Goal: Communication & Community: Connect with others

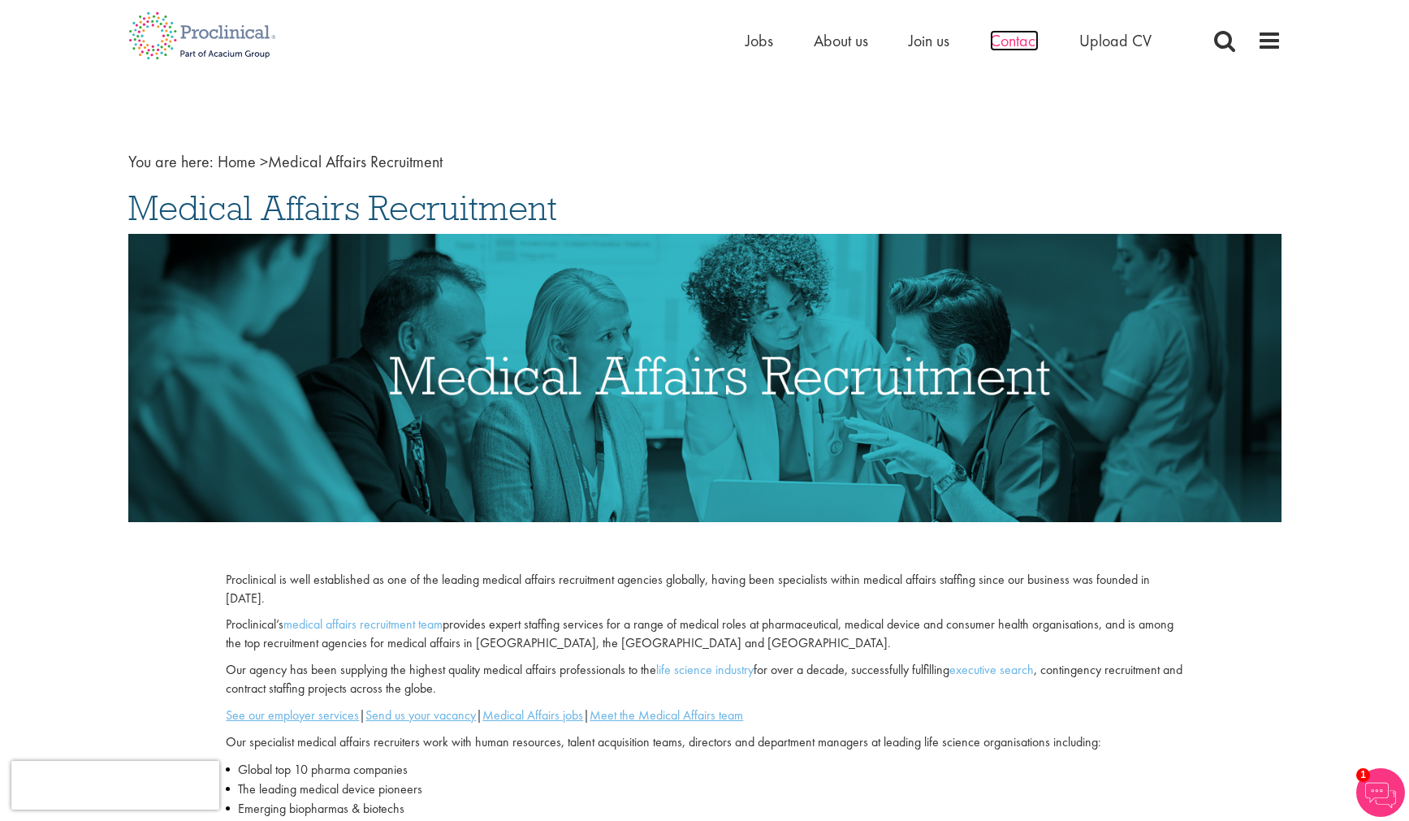
click at [1027, 40] on span "Contact" at bounding box center [1014, 40] width 49 height 21
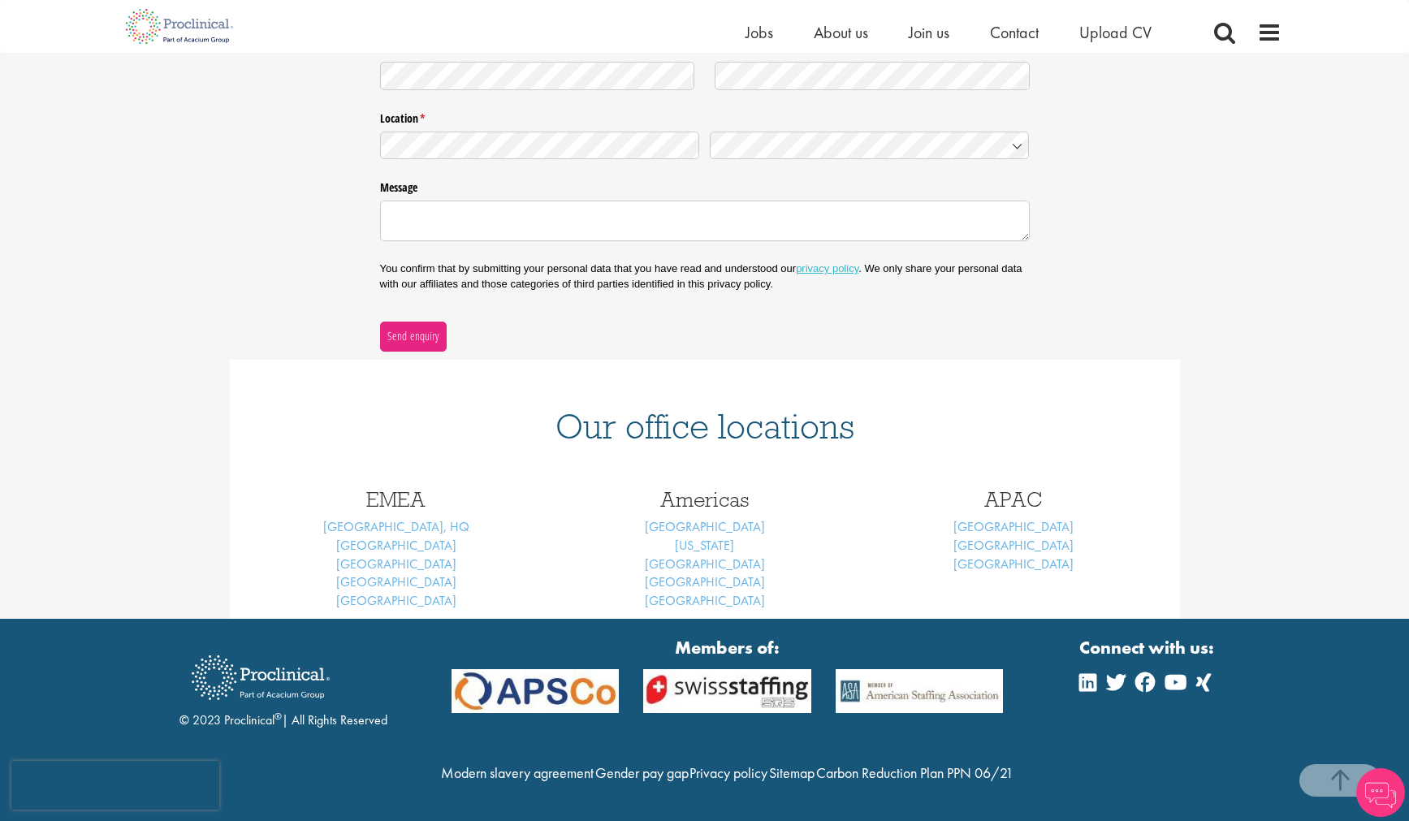
scroll to position [393, 0]
click at [704, 537] on link "New York" at bounding box center [704, 545] width 59 height 17
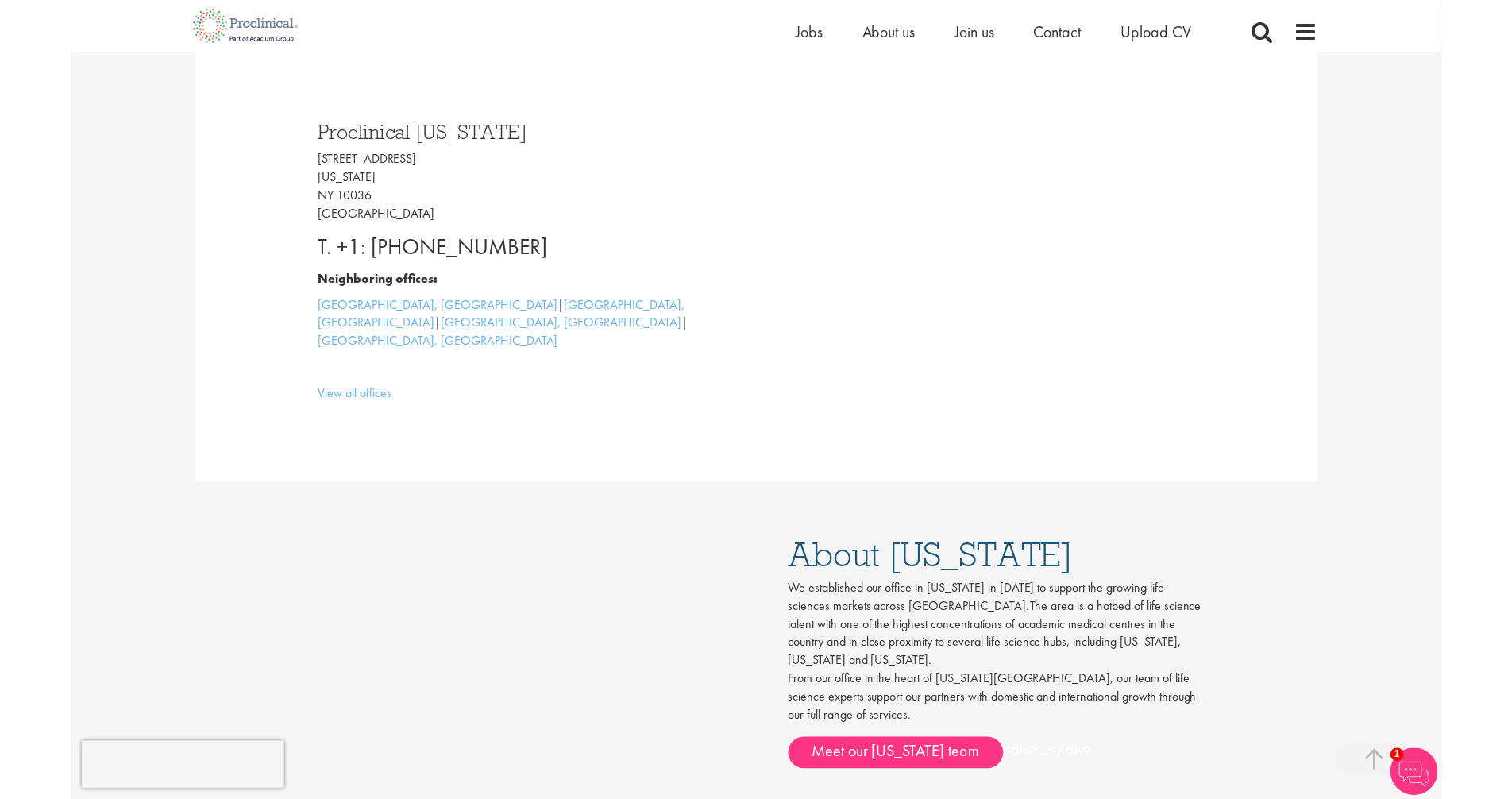
scroll to position [462, 0]
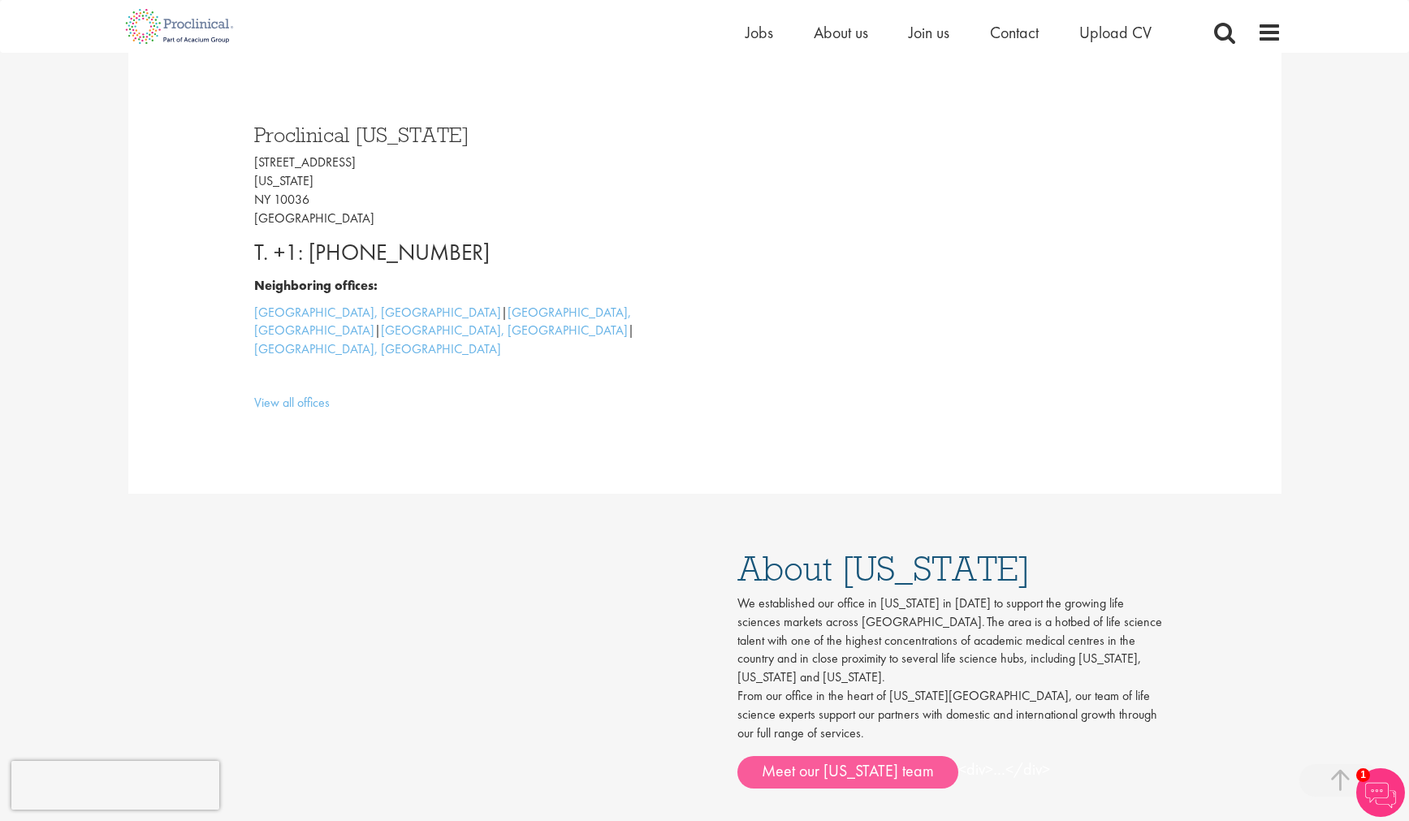
click at [809, 756] on link "Meet our New York team" at bounding box center [847, 772] width 221 height 32
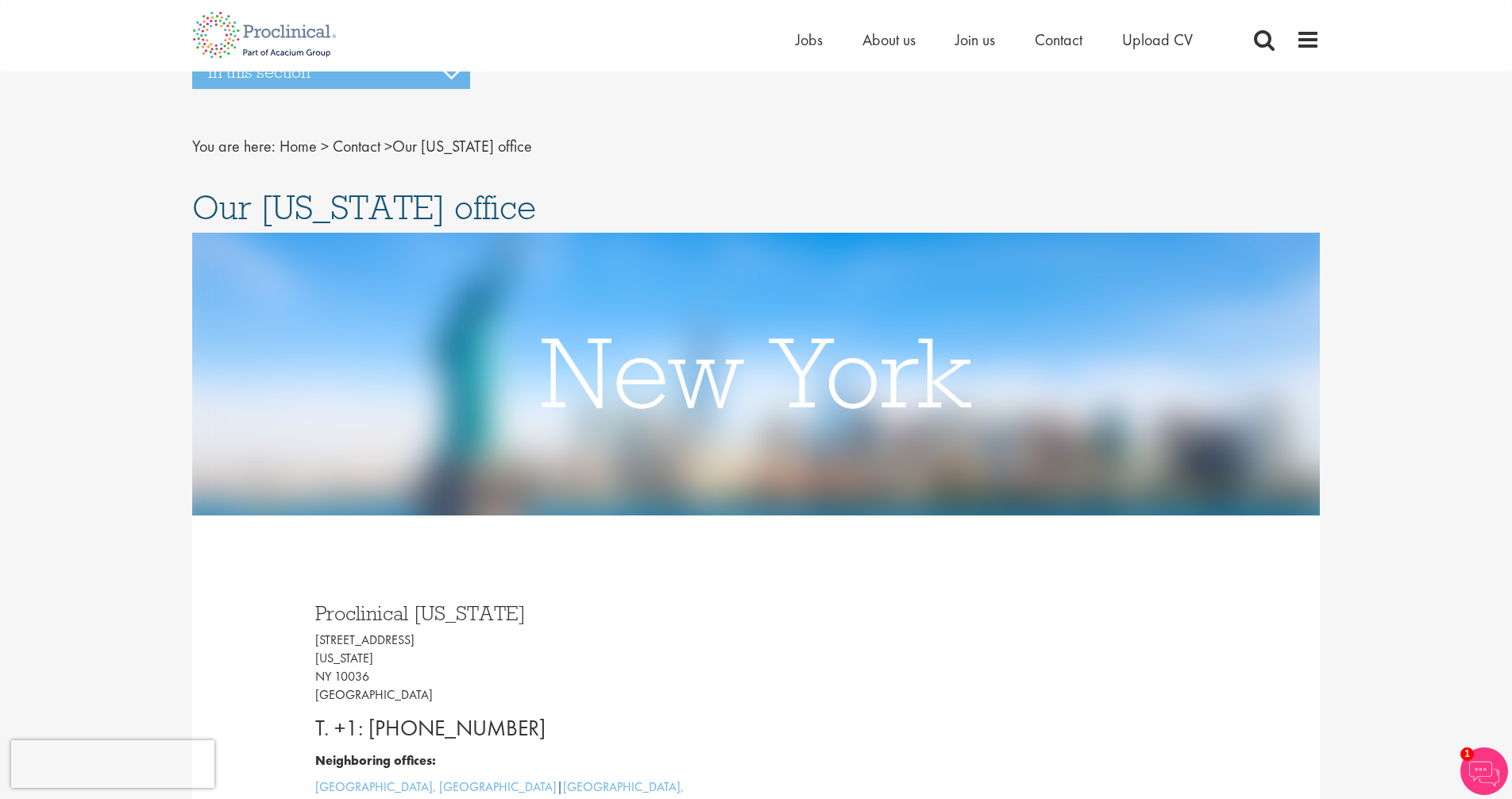
scroll to position [0, 0]
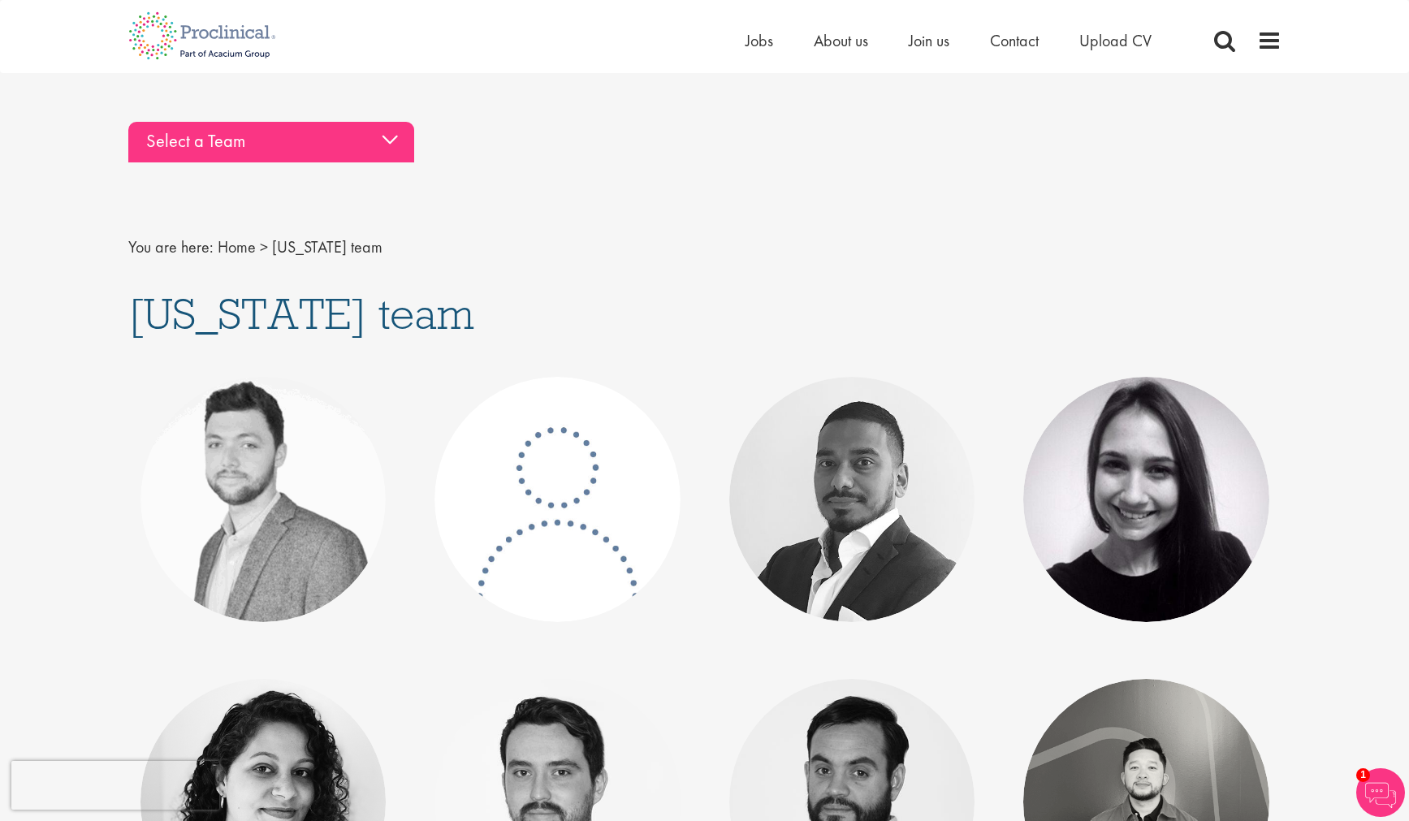
click at [388, 137] on div "Select a Team" at bounding box center [271, 142] width 286 height 41
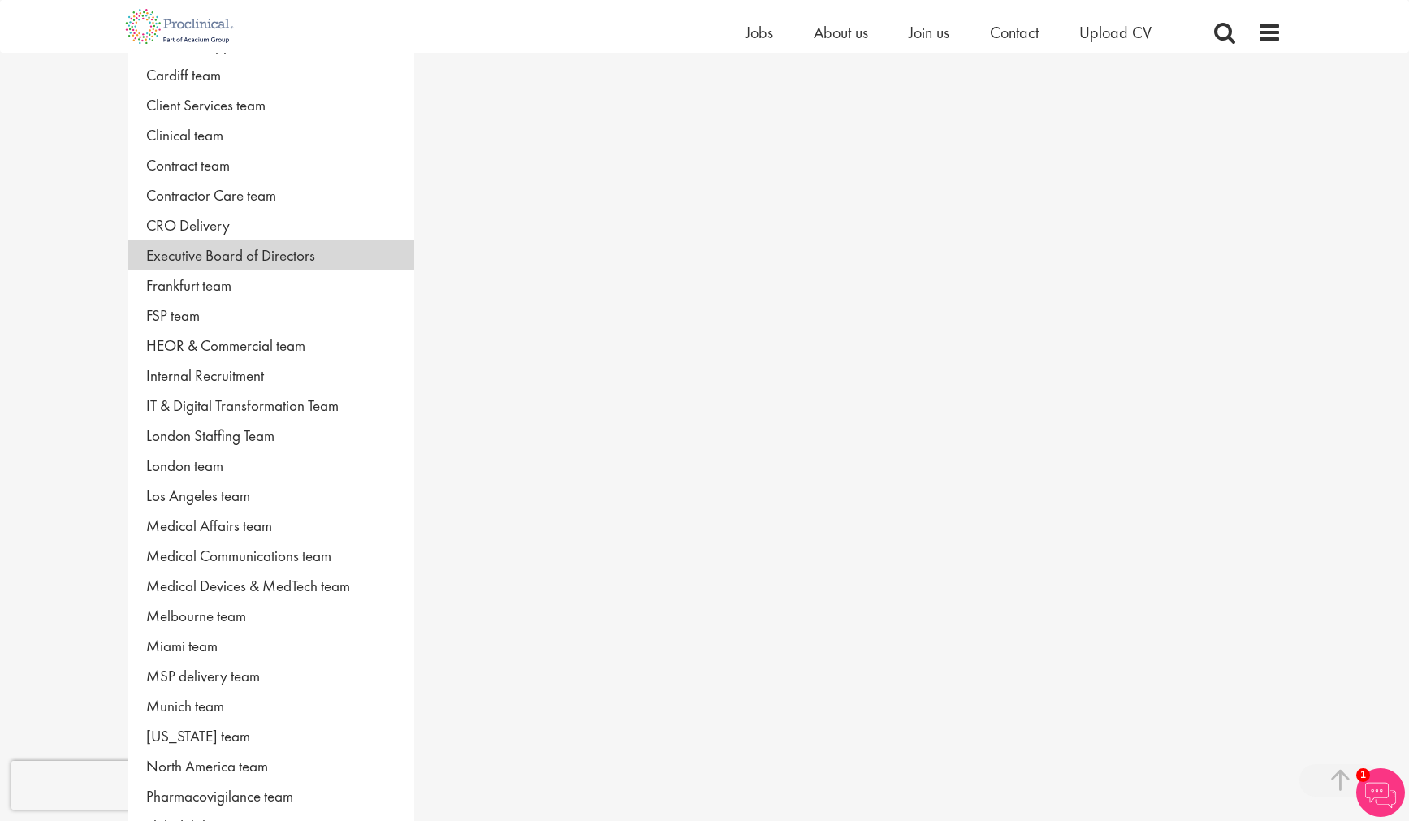
scroll to position [287, 0]
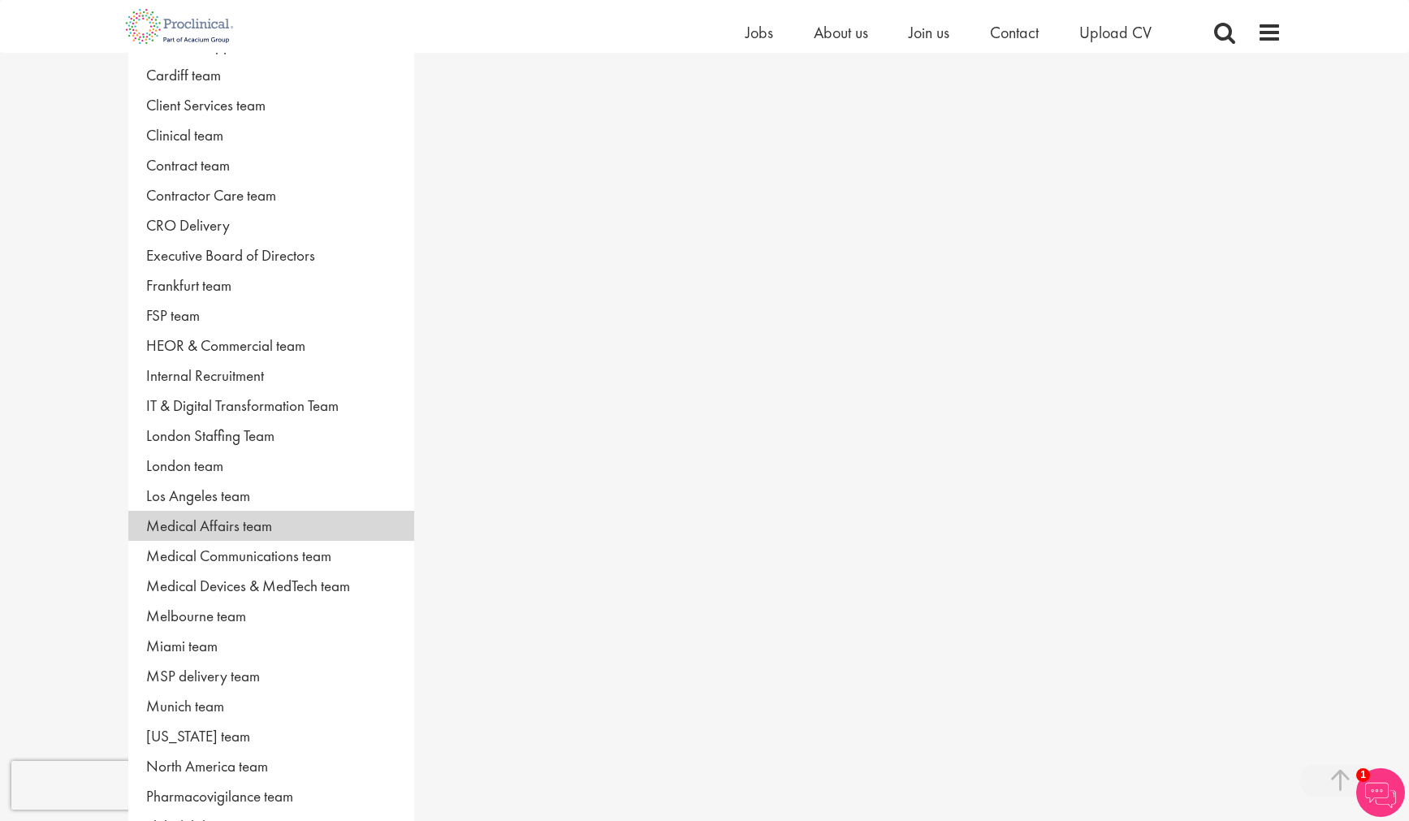
click at [245, 520] on link "Medical Affairs team" at bounding box center [271, 526] width 286 height 30
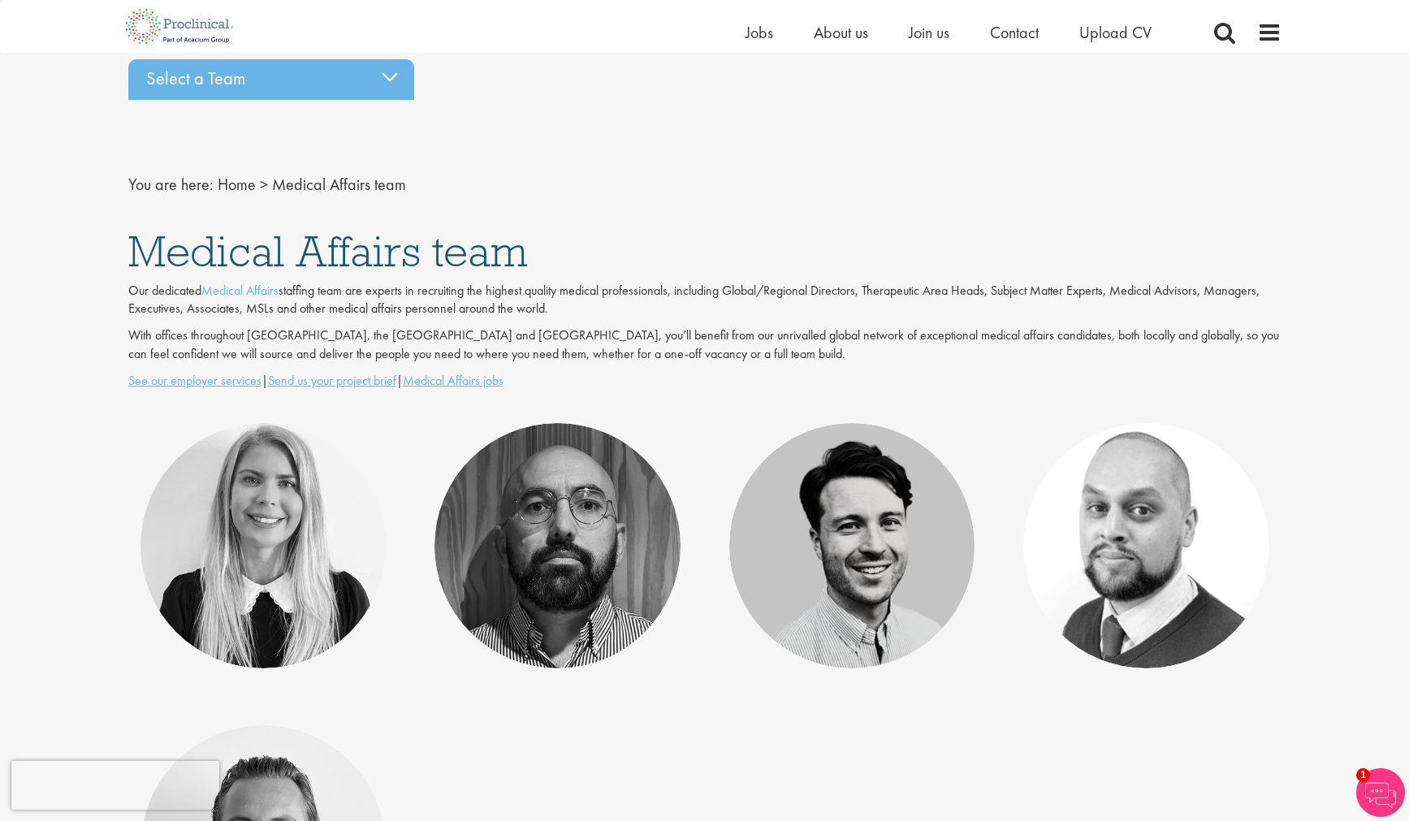
scroll to position [91, 0]
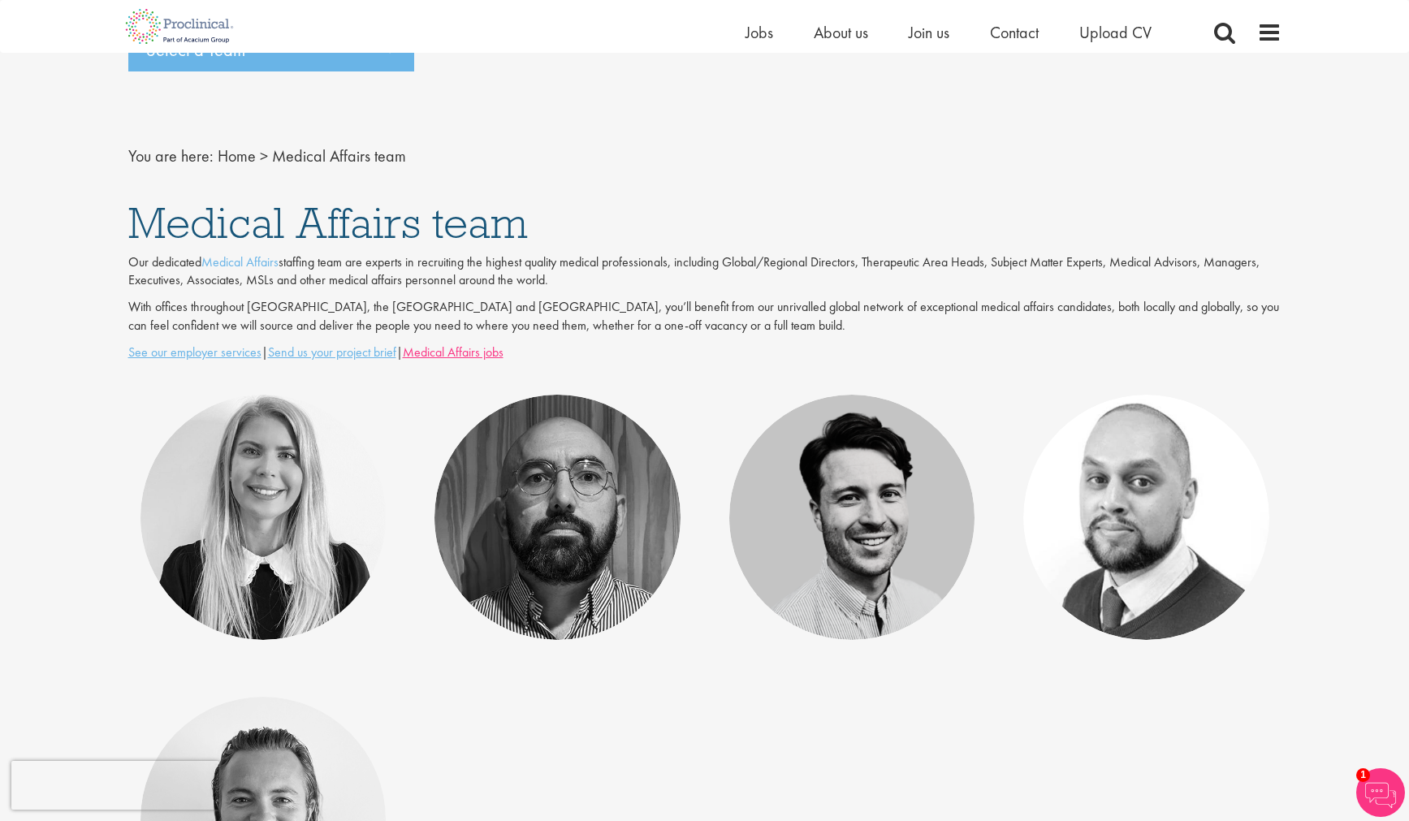
click at [502, 348] on u "Medical Affairs jobs" at bounding box center [453, 351] width 101 height 17
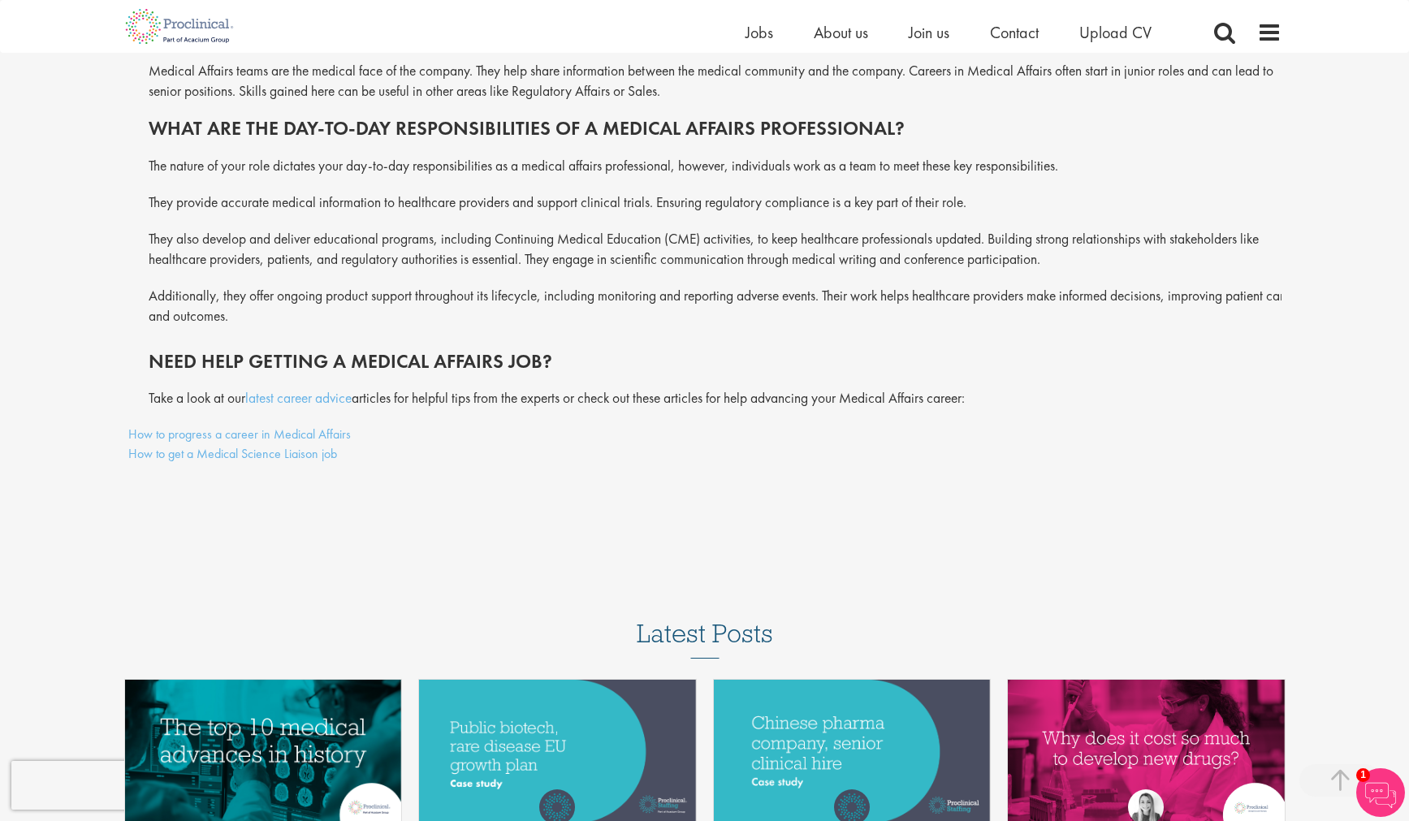
scroll to position [1363, 0]
click at [306, 407] on link "latest career advice" at bounding box center [298, 398] width 106 height 18
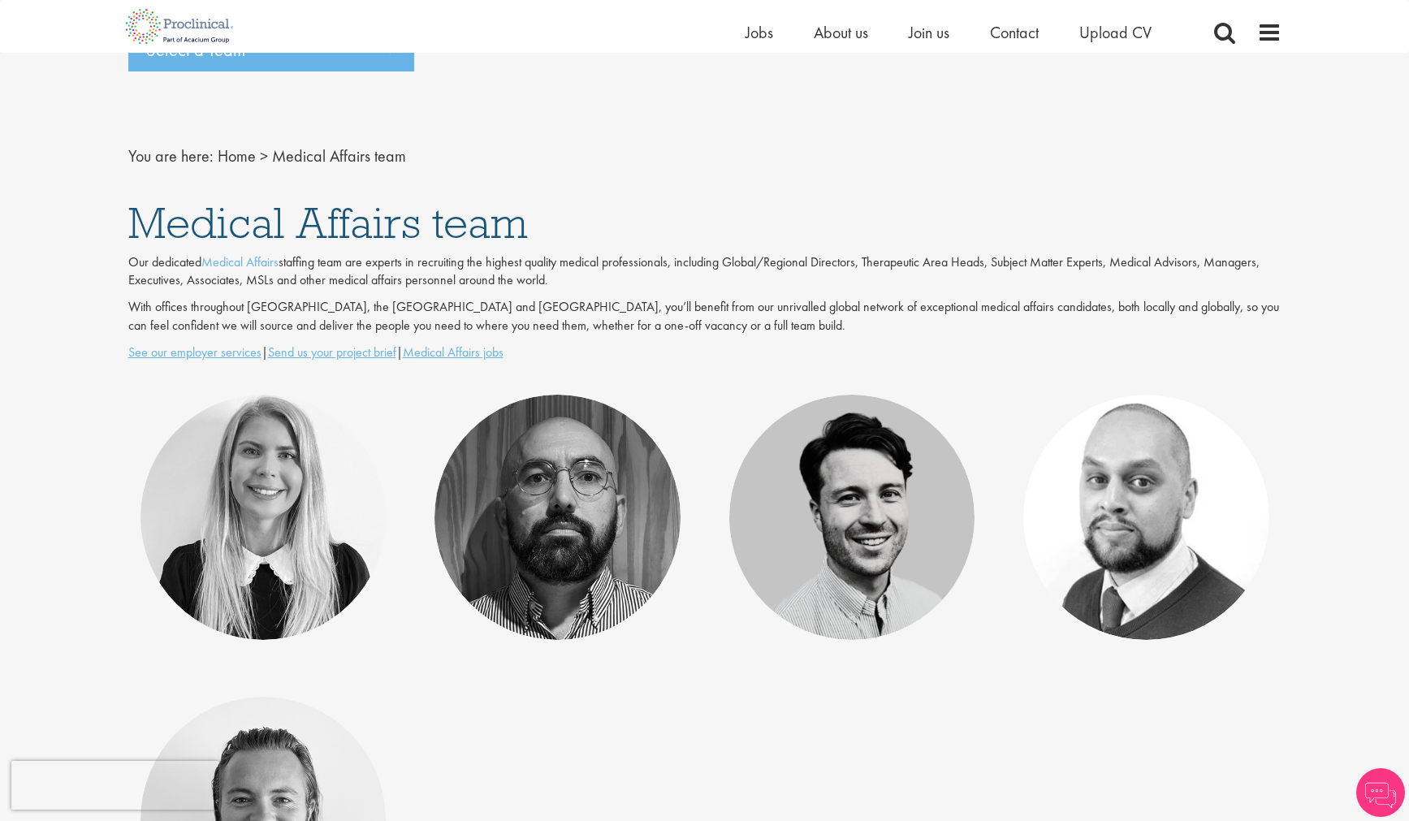
scroll to position [91, 0]
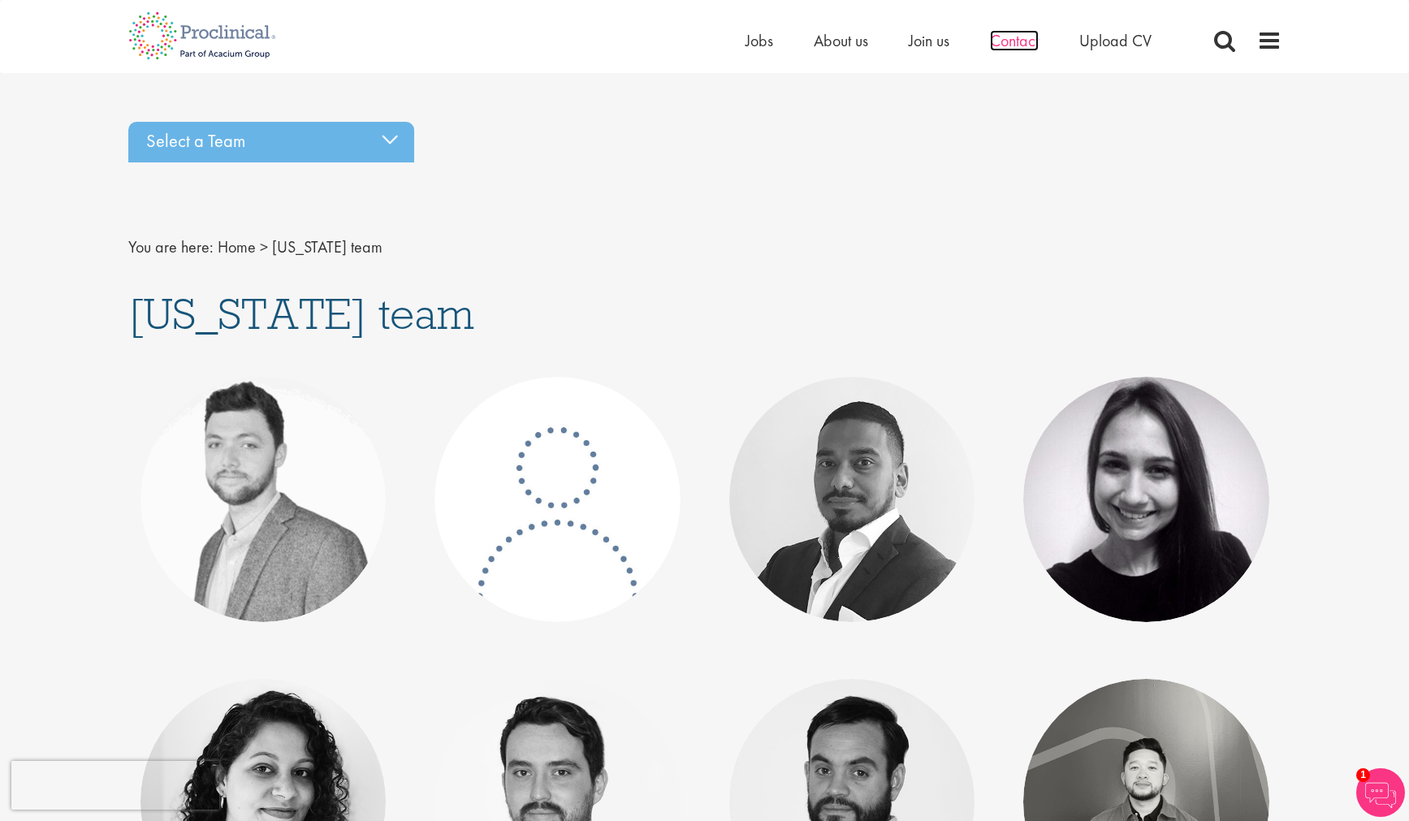
click at [1008, 48] on span "Contact" at bounding box center [1014, 40] width 49 height 21
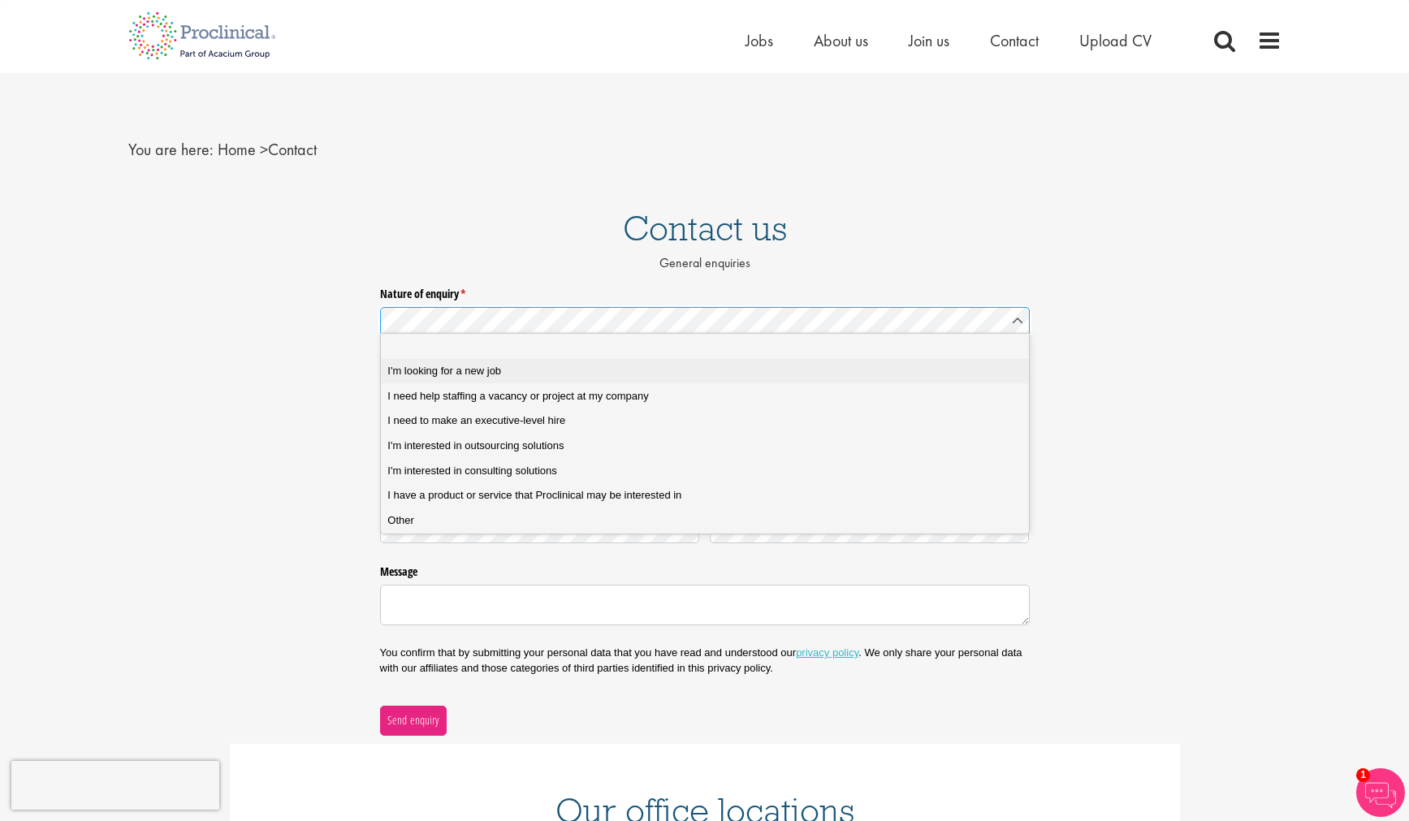
click at [451, 371] on span "I'm looking for a new job" at bounding box center [444, 371] width 114 height 15
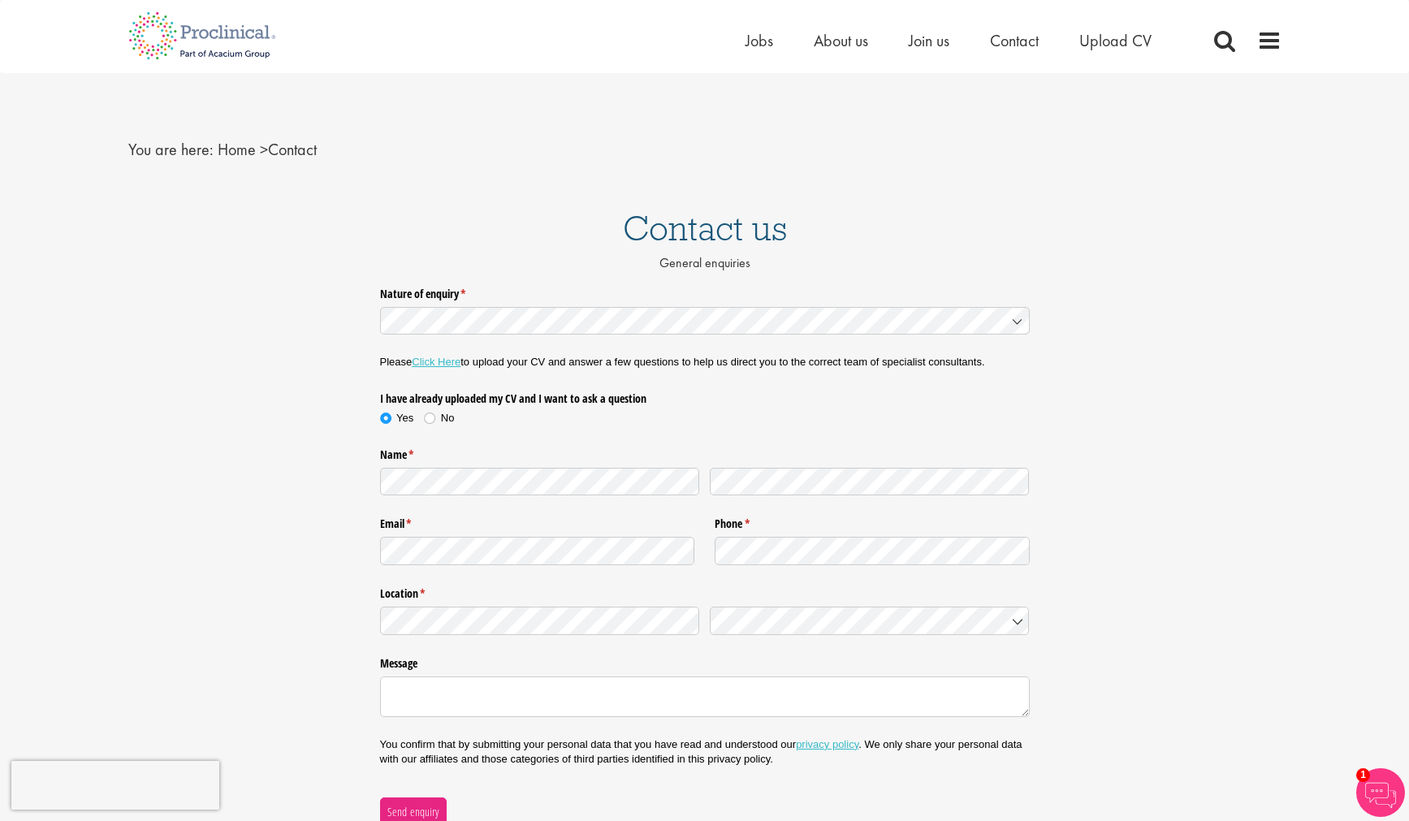
click at [440, 361] on link "Click Here" at bounding box center [436, 362] width 49 height 12
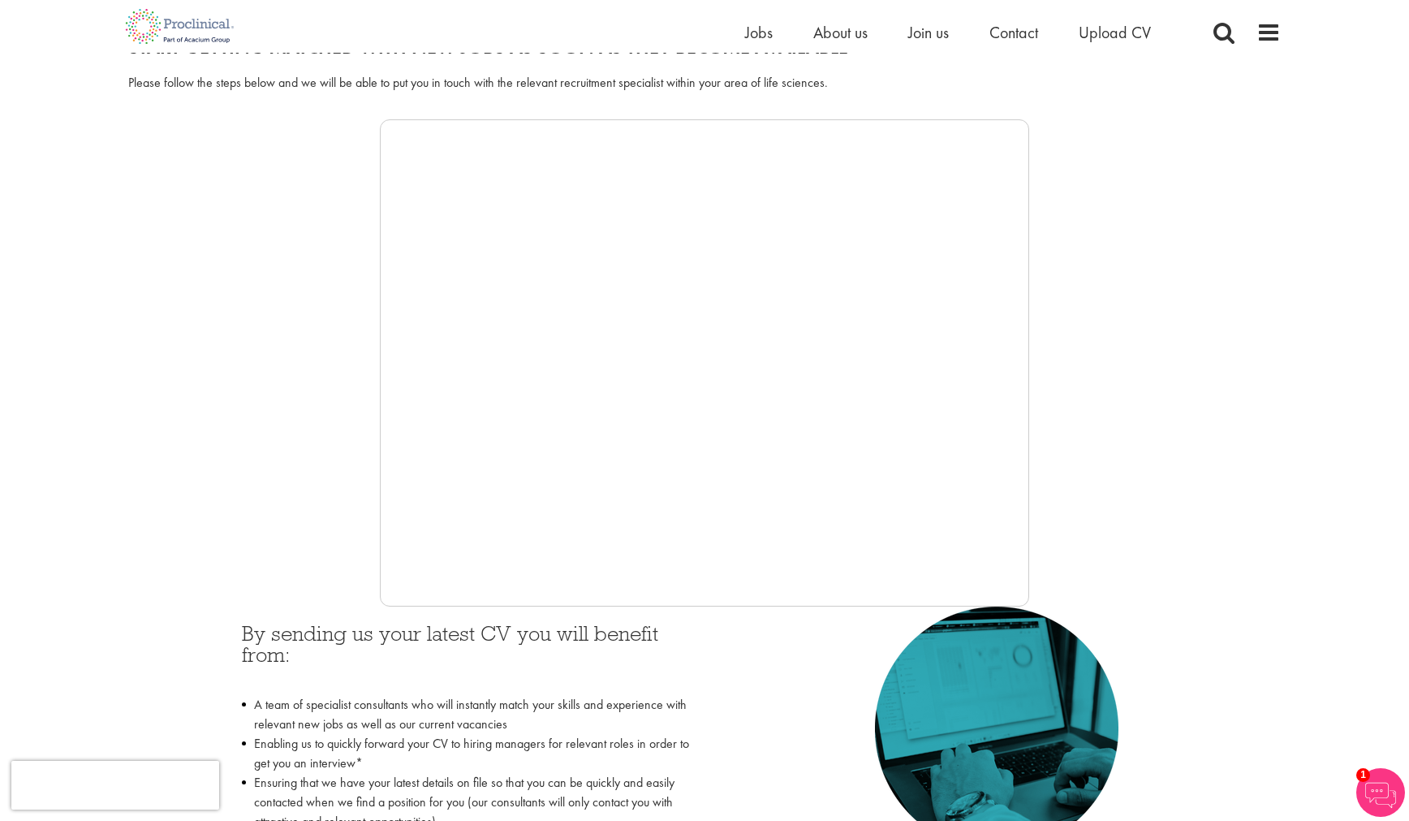
scroll to position [239, 0]
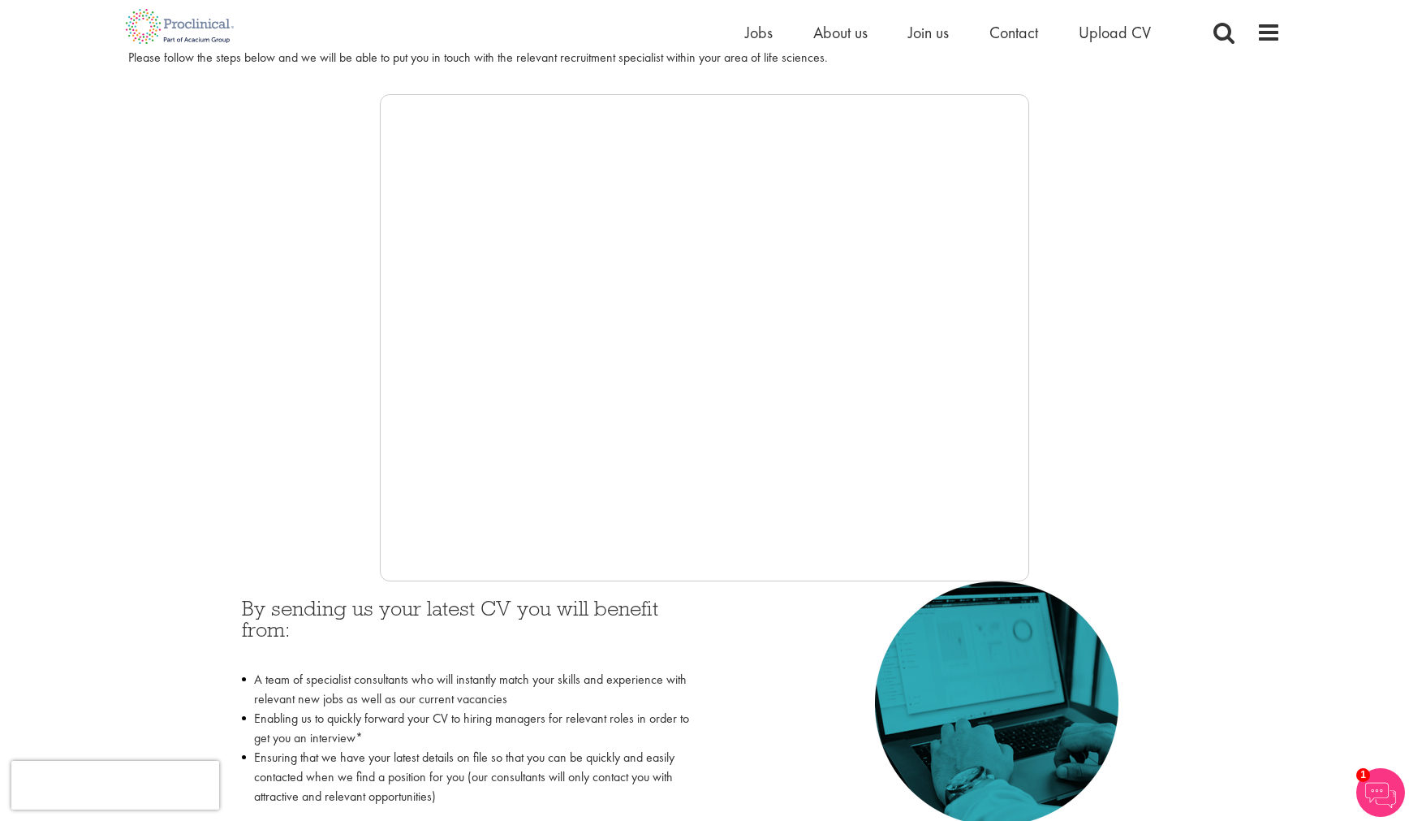
click at [727, 654] on div "By sending us your latest CV you will benefit from: A team of specialist consul…" at bounding box center [705, 739] width 950 height 317
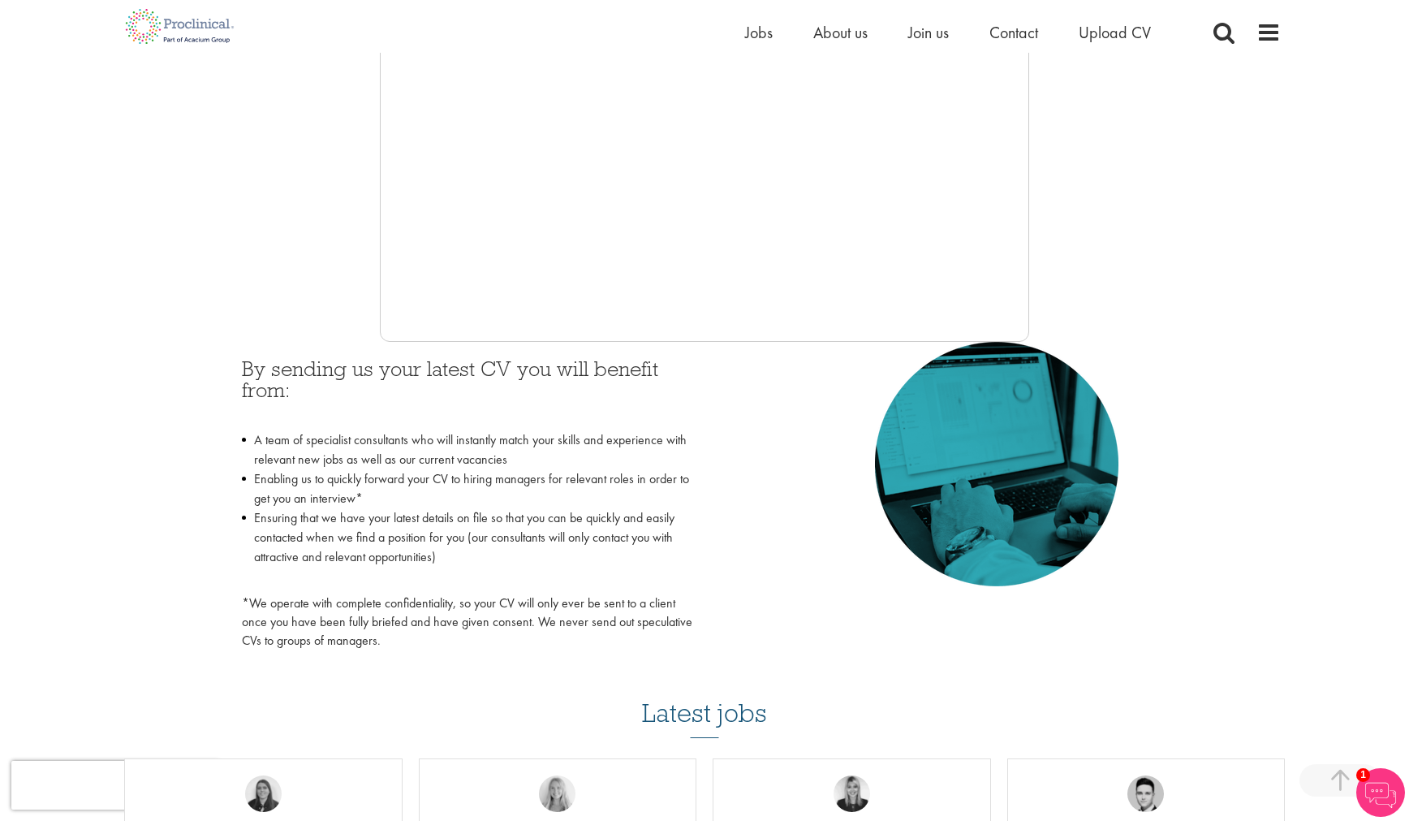
scroll to position [476, 0]
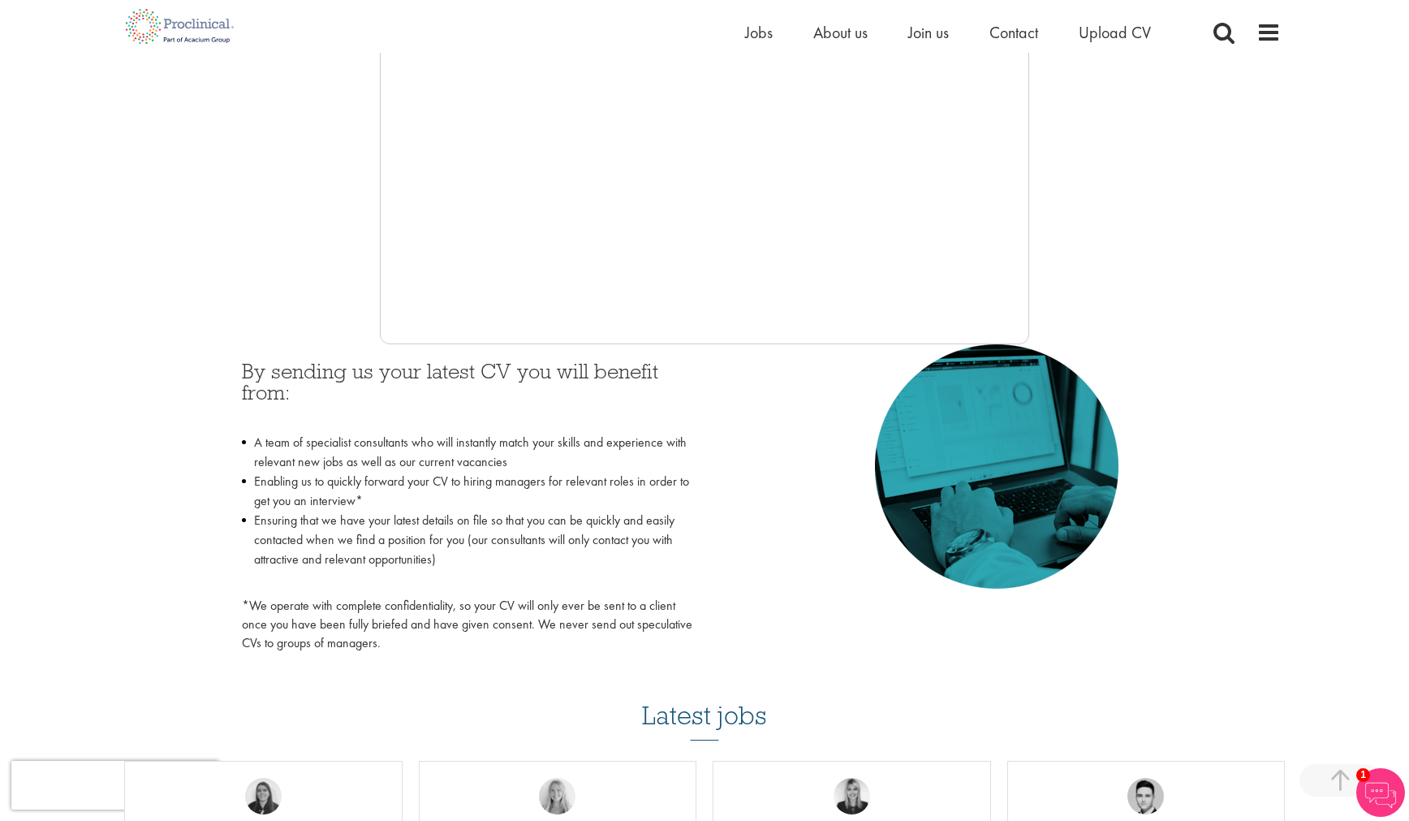
click at [653, 366] on h3 "By sending us your latest CV you will benefit from:" at bounding box center [467, 392] width 451 height 64
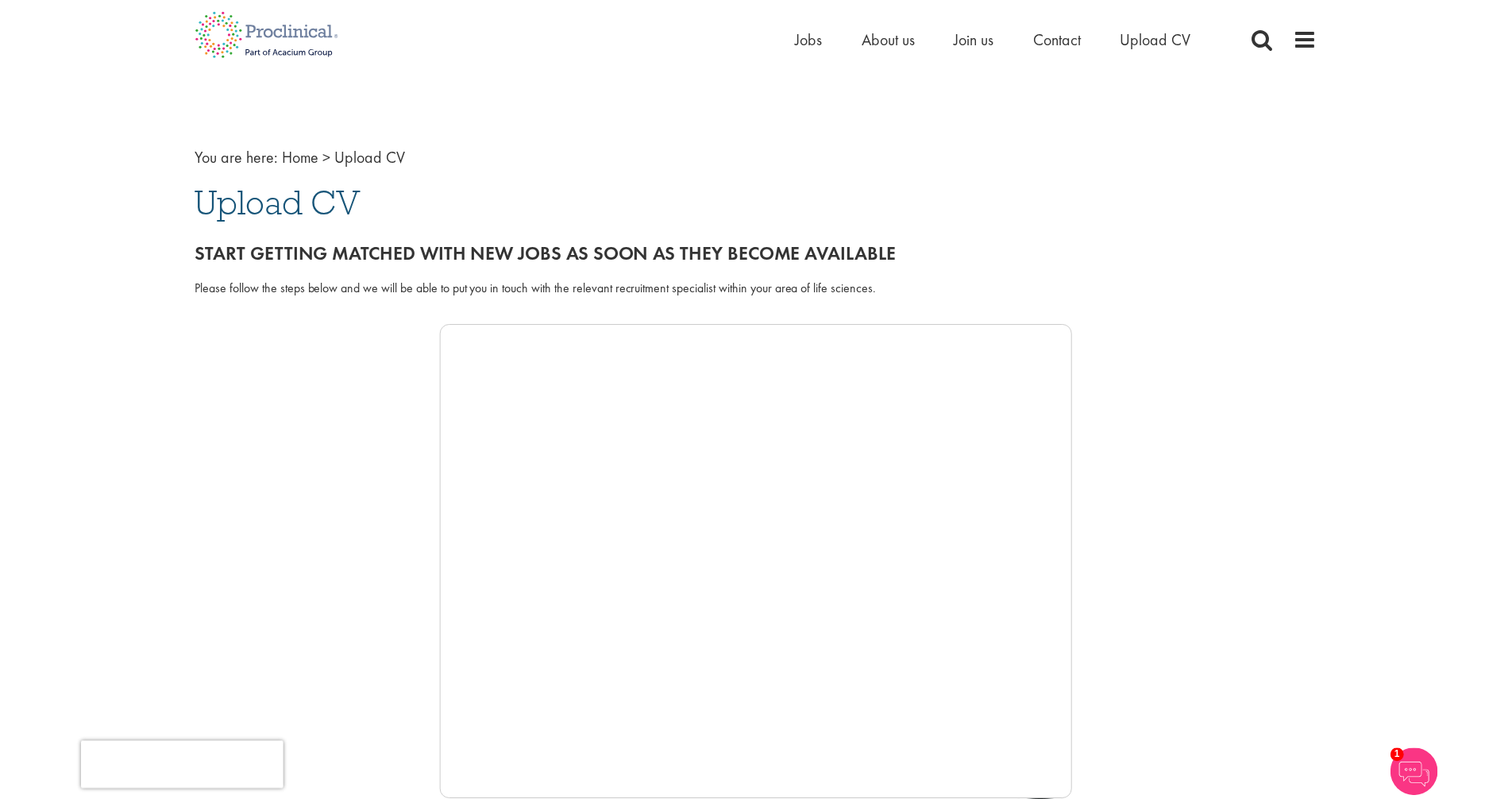
scroll to position [0, 0]
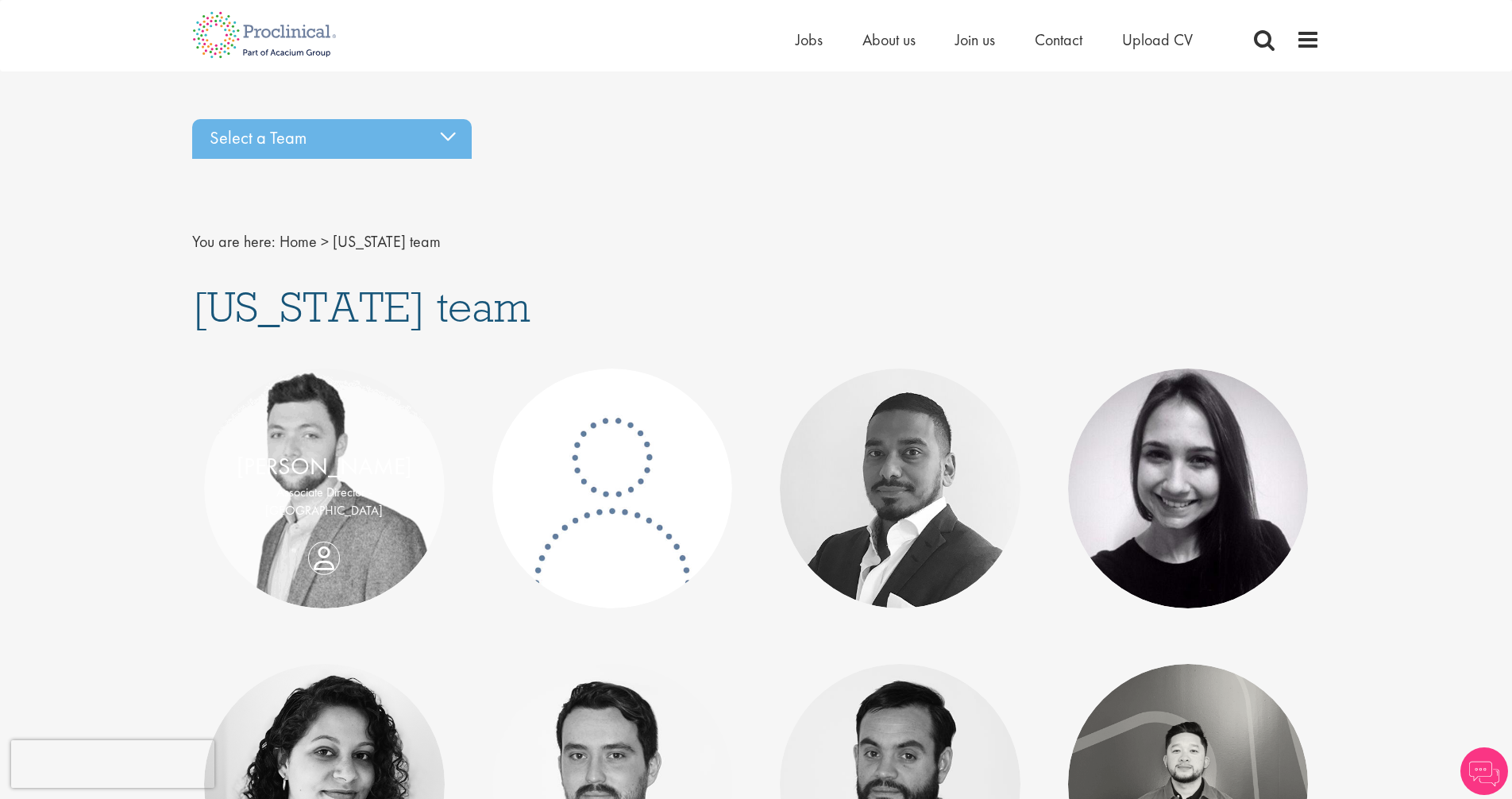
click at [317, 528] on div "[PERSON_NAME] Associate Director - [GEOGRAPHIC_DATA]" at bounding box center [325, 489] width 241 height 78
click at [310, 455] on link at bounding box center [325, 489] width 241 height 241
click at [901, 456] on link "Qas Shafi" at bounding box center [900, 466] width 94 height 30
click at [1188, 468] on link "[PERSON_NAME]" at bounding box center [1186, 466] width 175 height 30
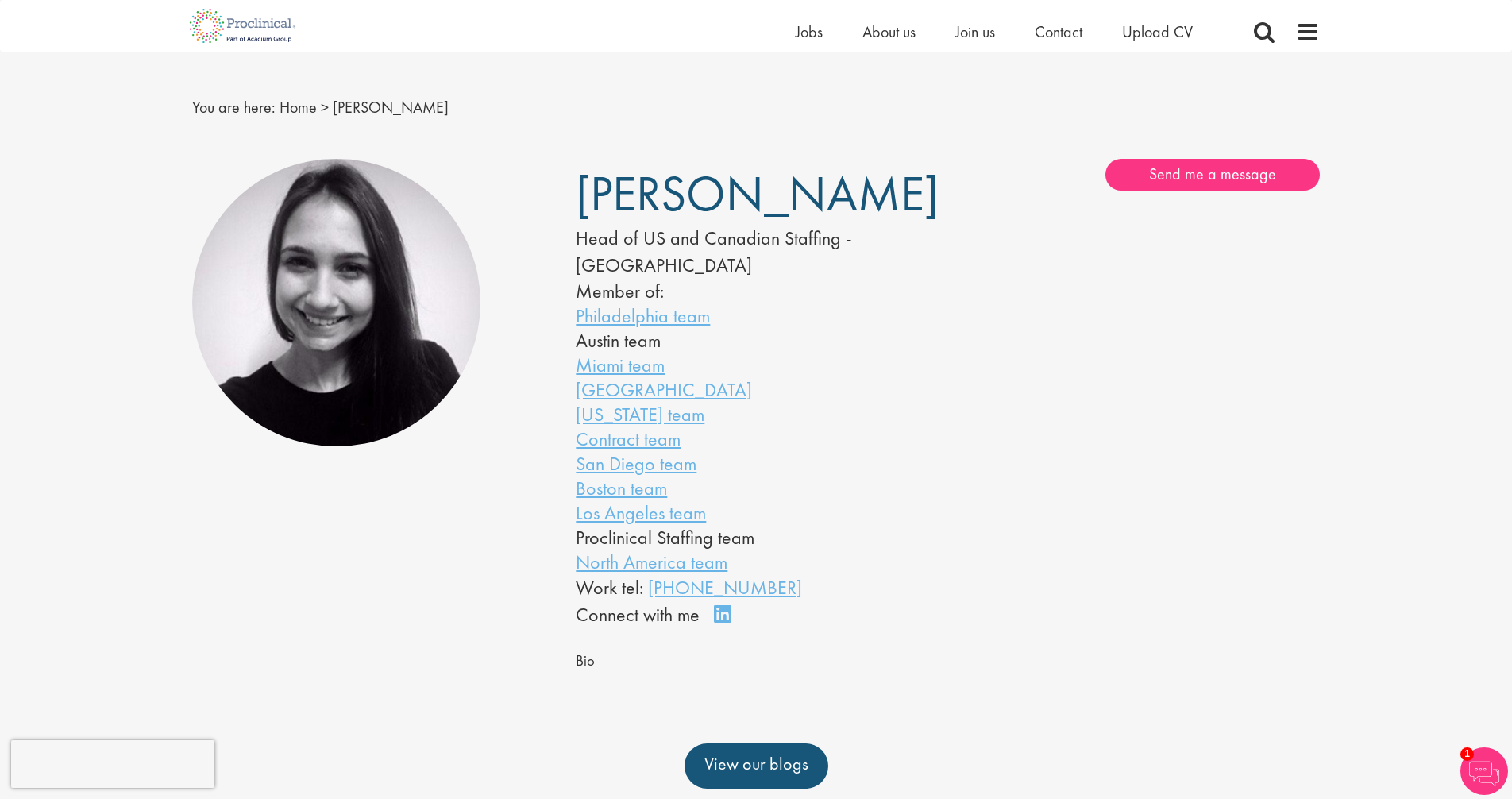
scroll to position [133, 0]
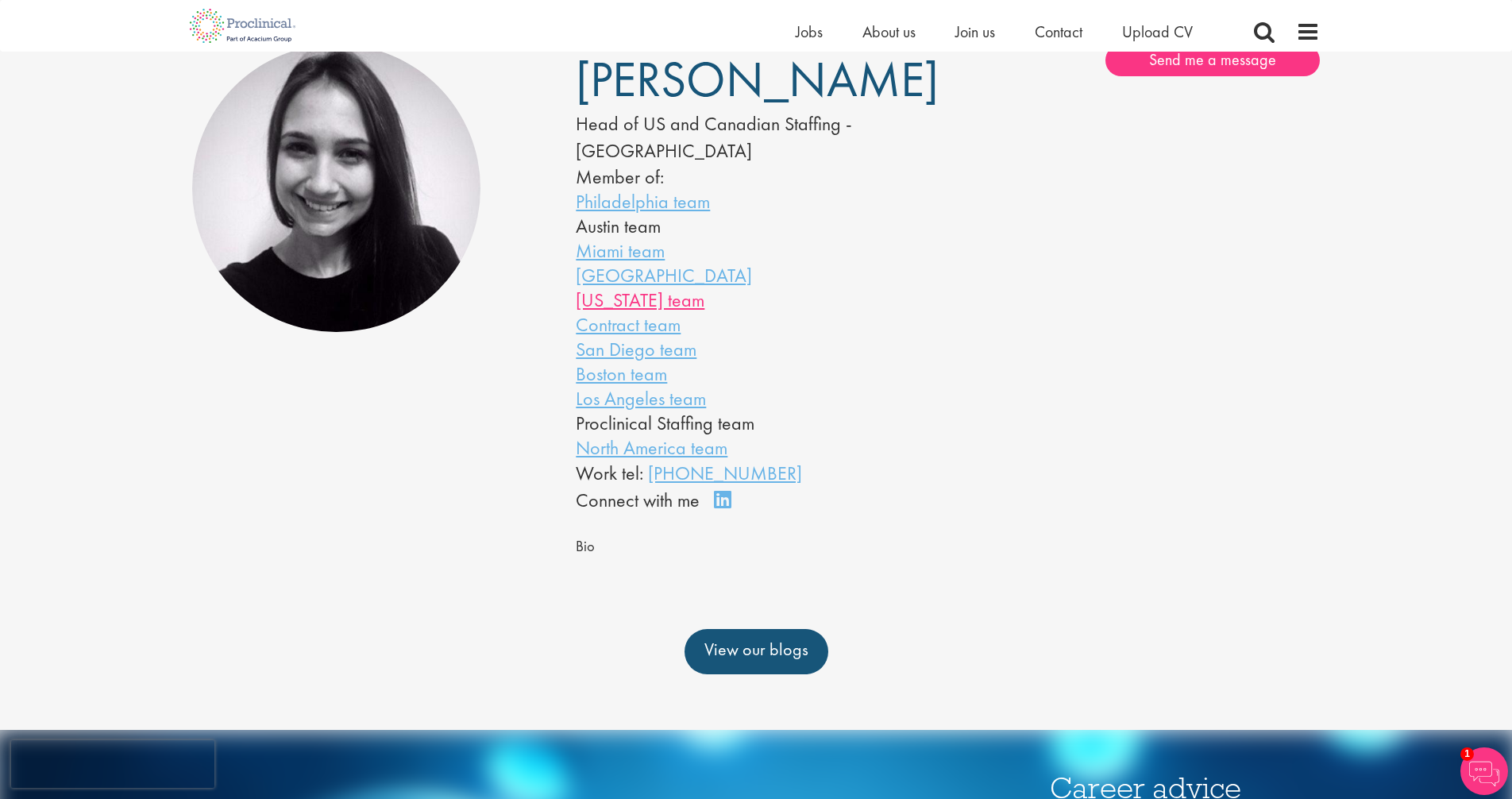
click at [652, 297] on link "[US_STATE] team" at bounding box center [641, 299] width 129 height 24
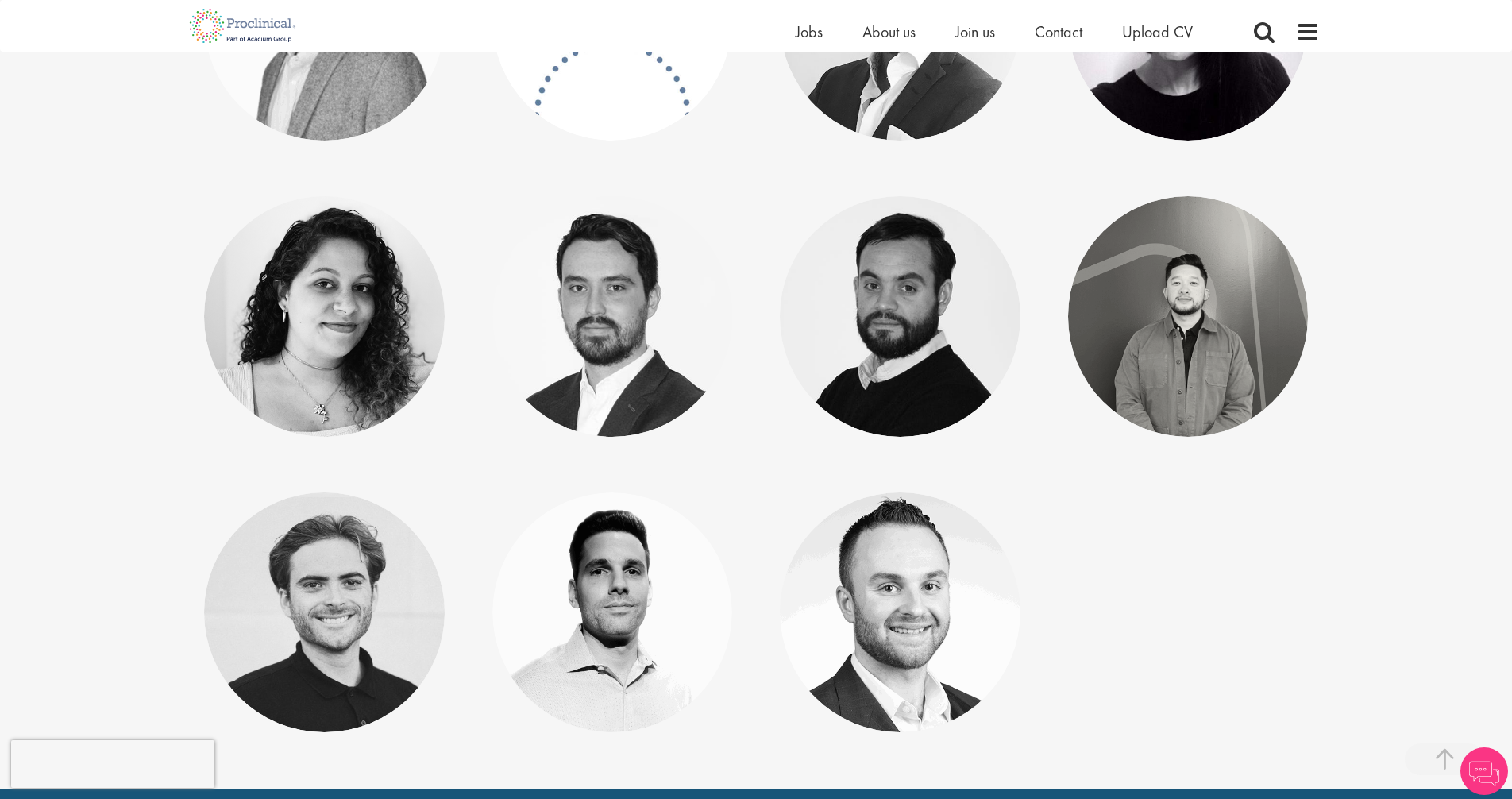
scroll to position [474, 0]
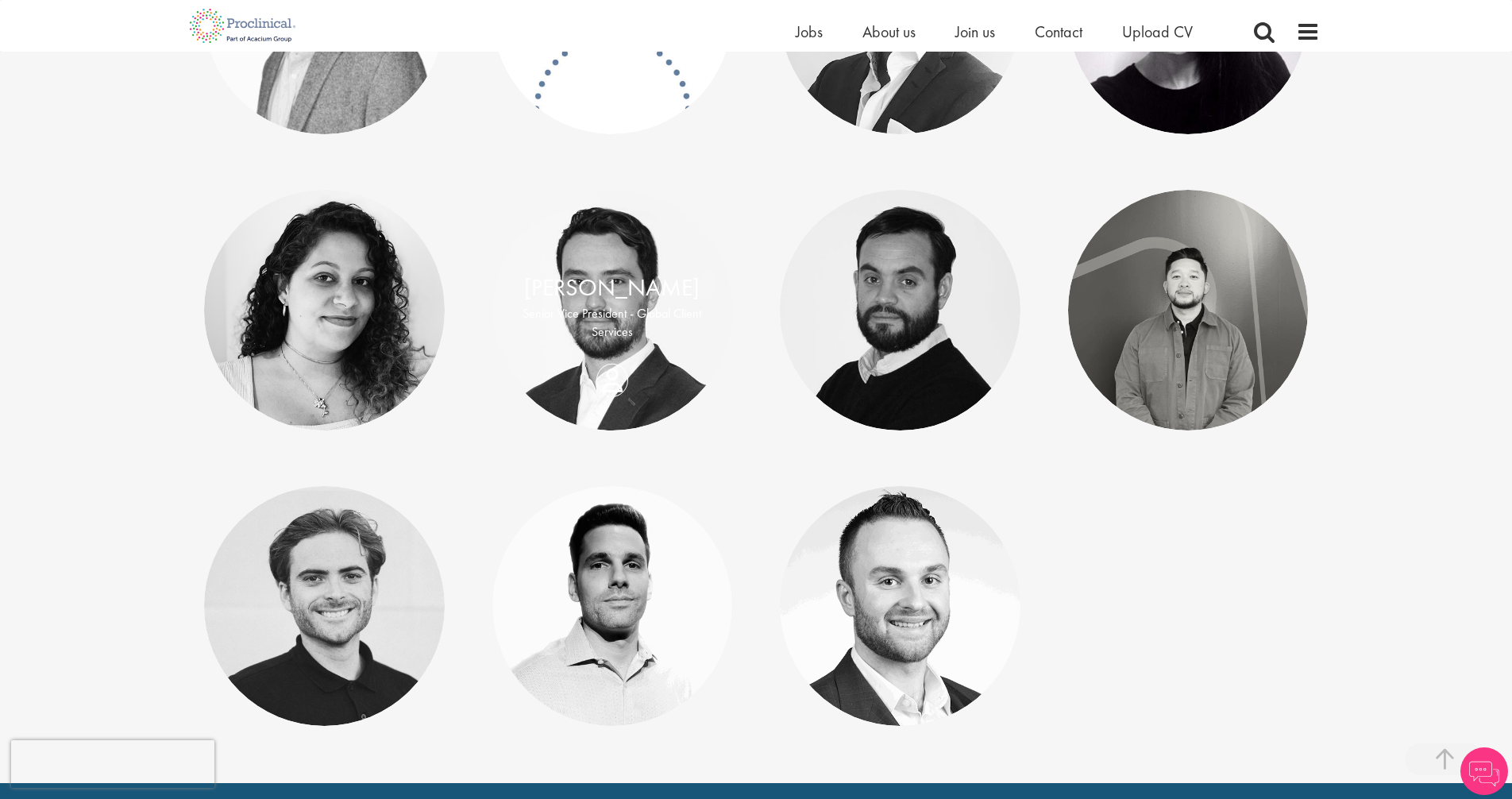
click at [616, 315] on p "Senior Vice President - Global Client Services" at bounding box center [613, 323] width 209 height 36
click at [604, 296] on link "[PERSON_NAME]" at bounding box center [611, 287] width 175 height 30
click at [349, 598] on link "[PERSON_NAME]" at bounding box center [324, 583] width 175 height 30
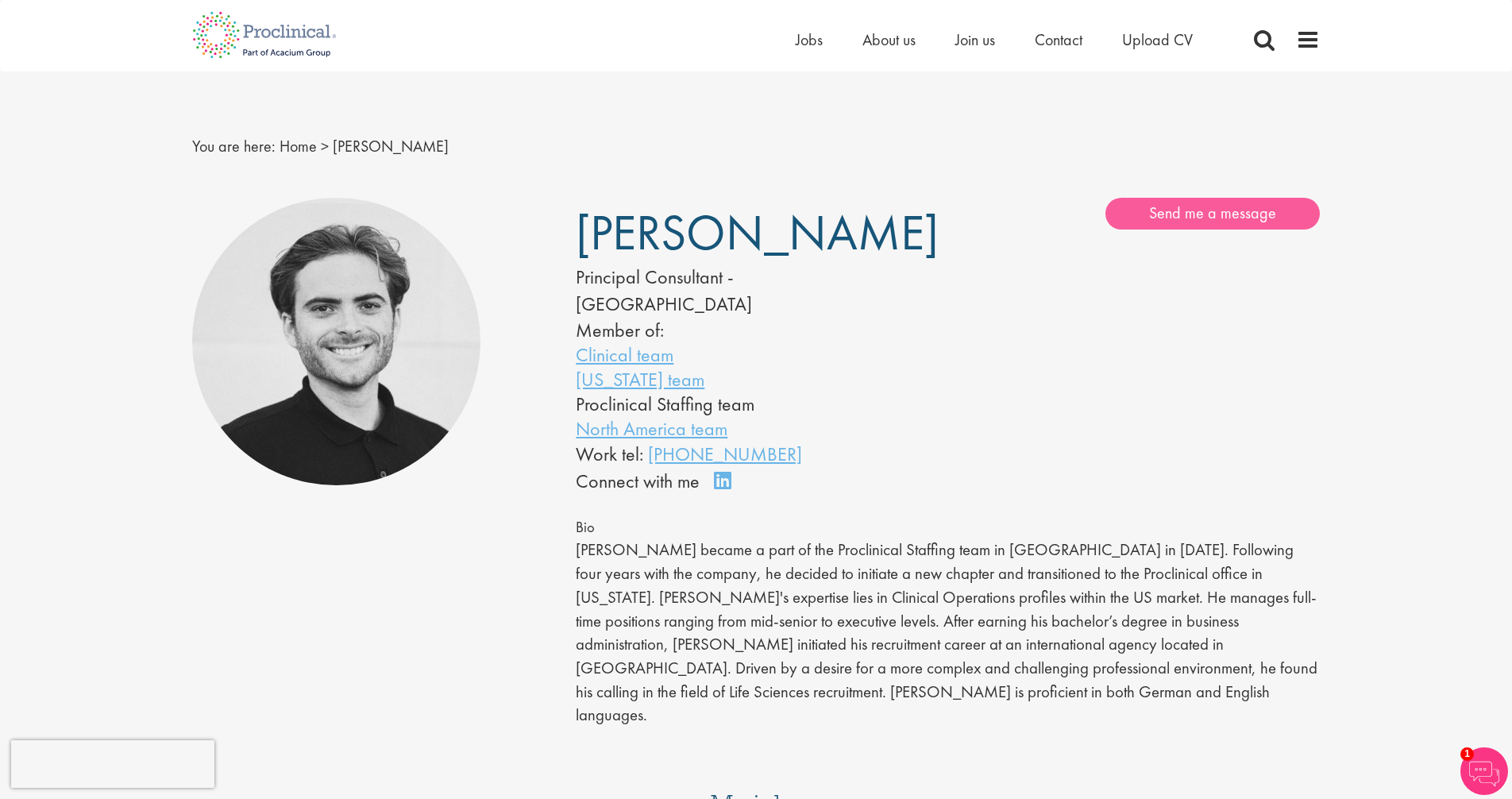
click at [1201, 209] on link "Send me a message" at bounding box center [1212, 213] width 214 height 31
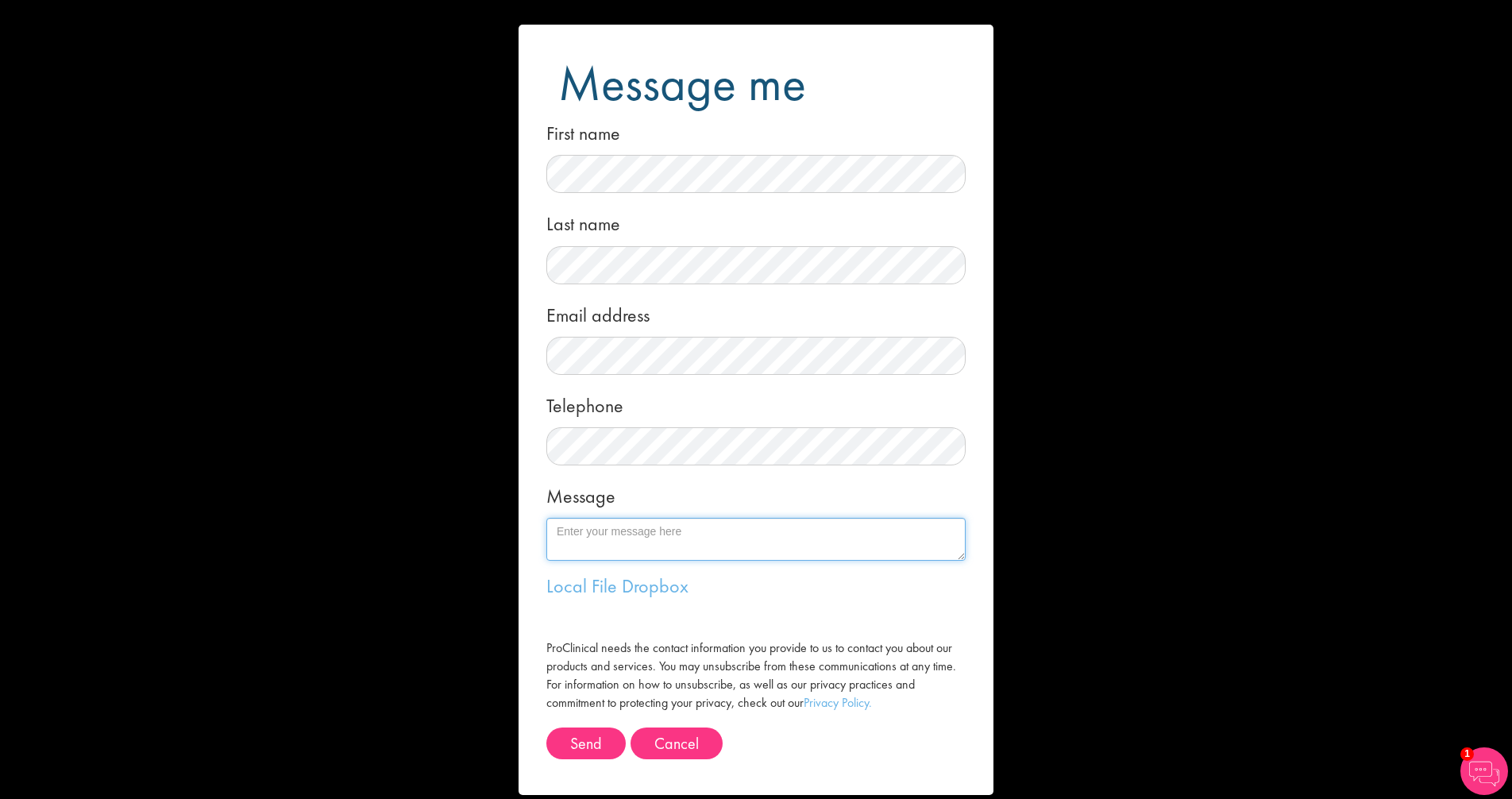
click at [574, 529] on textarea "Message" at bounding box center [756, 539] width 420 height 43
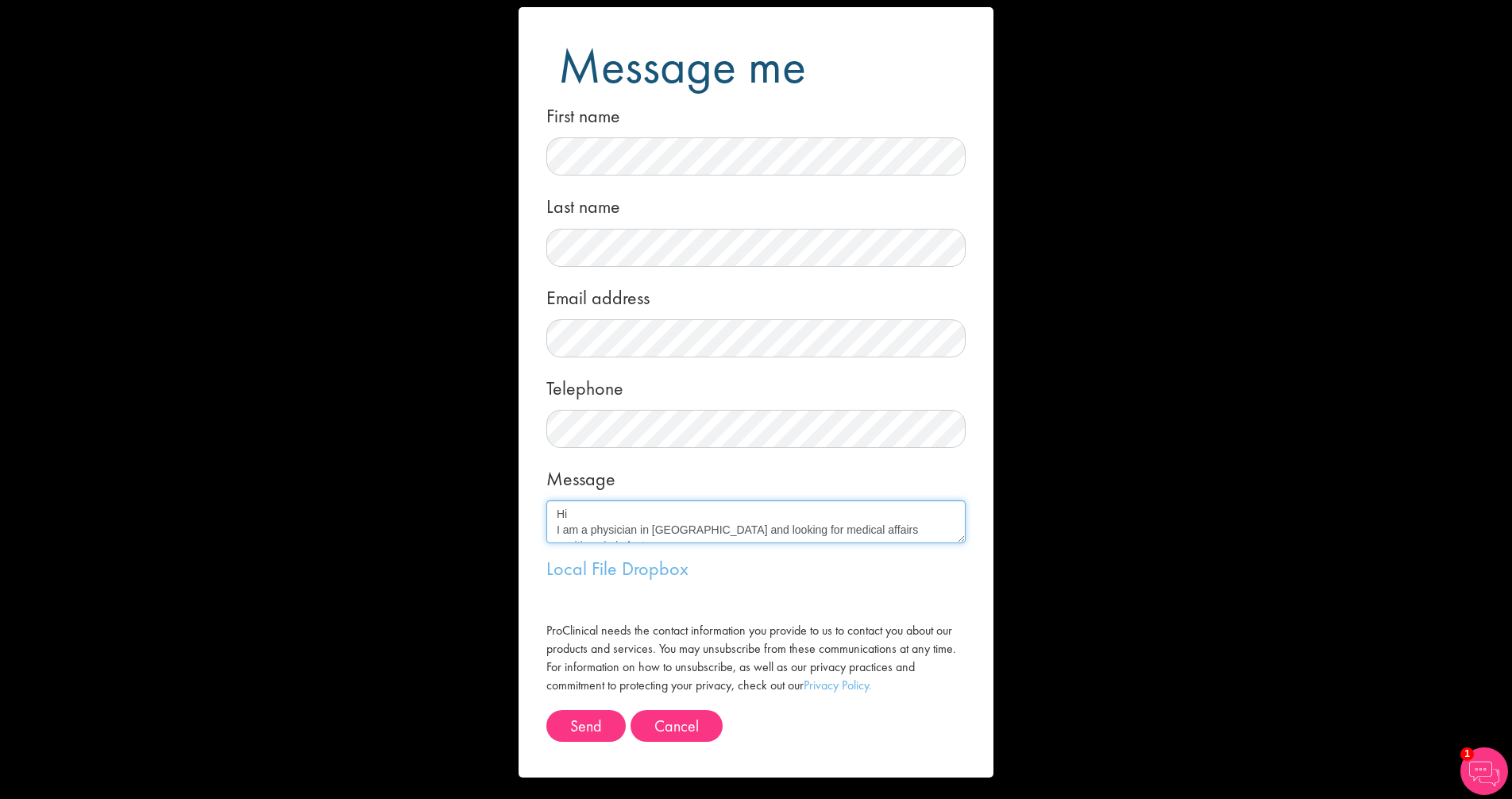
scroll to position [17, 0]
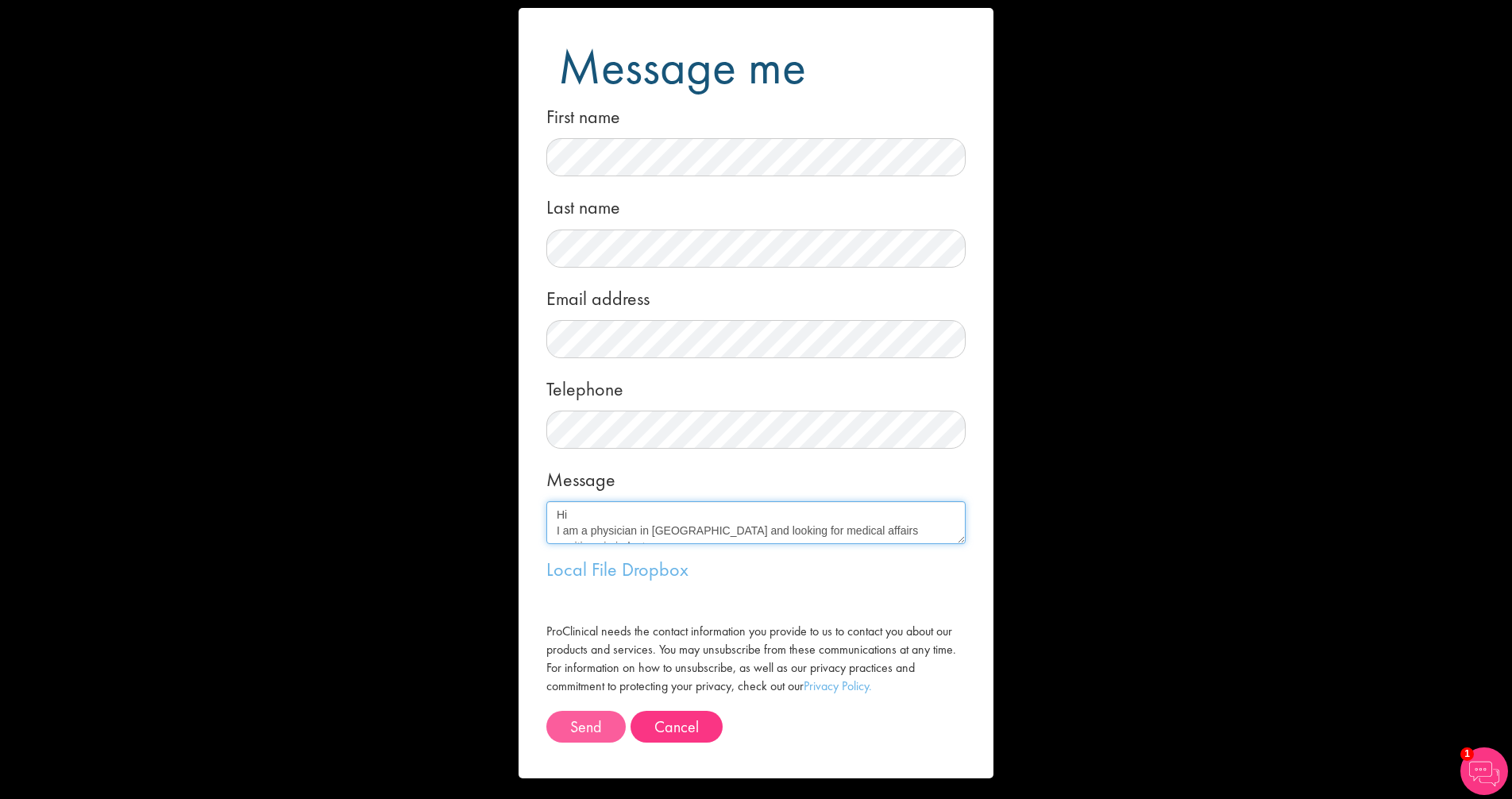
type textarea "Hi I am a physician in NYC and looking for medical affairs positions in industry"
click at [576, 711] on button "Send" at bounding box center [586, 727] width 79 height 31
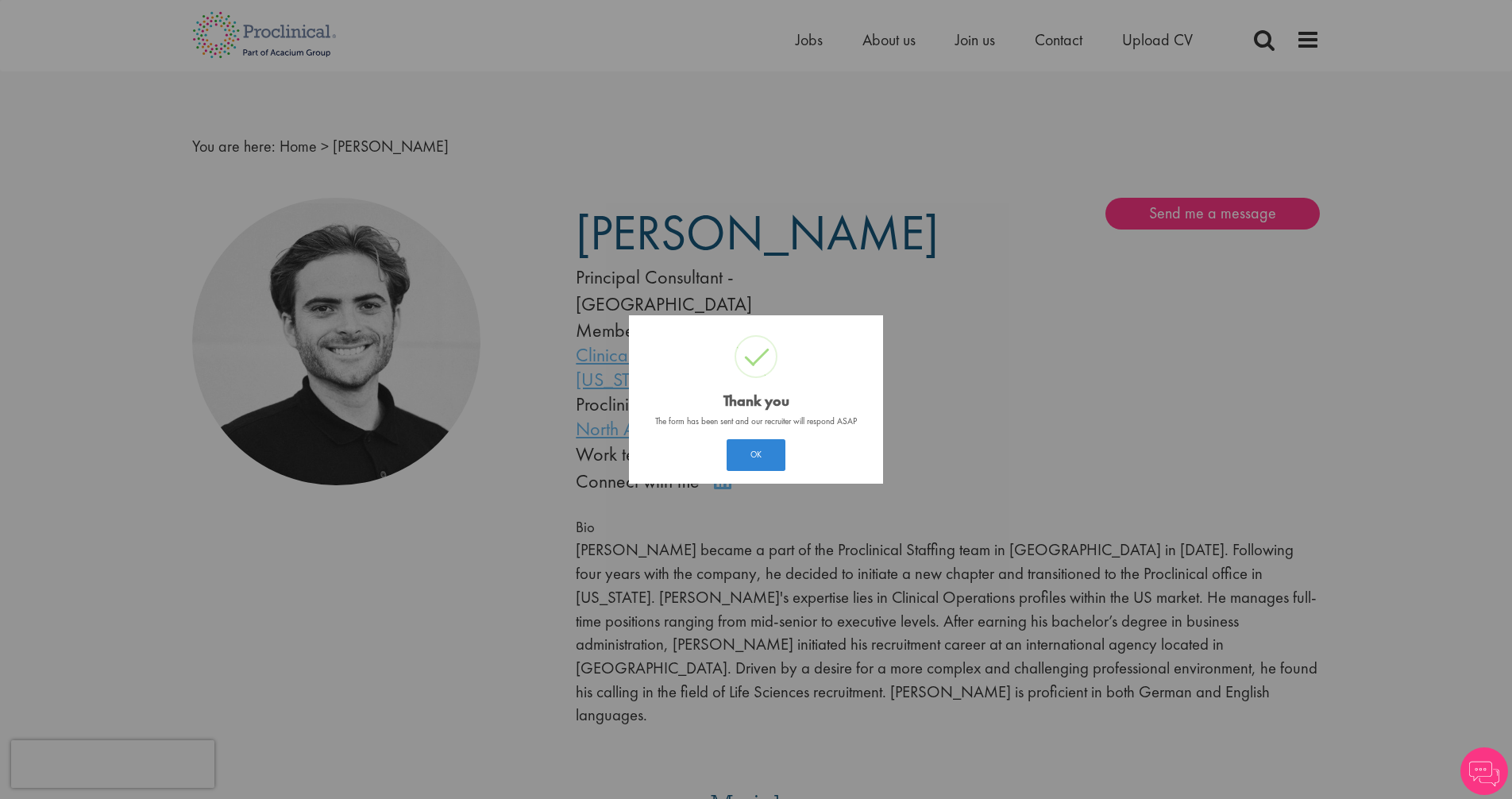
click at [1005, 339] on div "? ! i Thank you × The form has been sent and our recruiter will respond ASAP OK…" at bounding box center [756, 399] width 1512 height 799
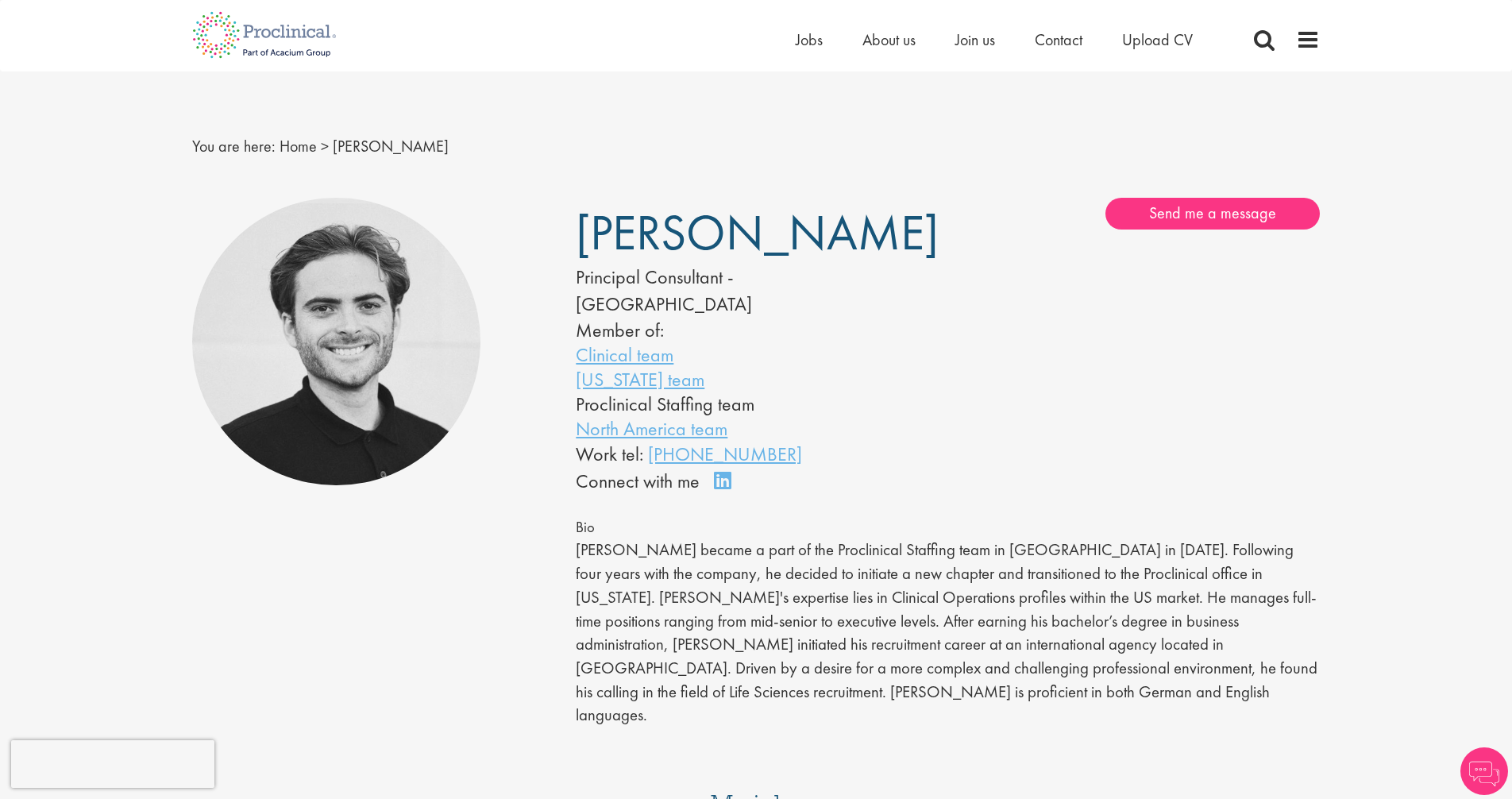
click at [720, 488] on link "Connect on LinkedIn" at bounding box center [728, 488] width 27 height 0
